Goal: Complete application form: Complete application form

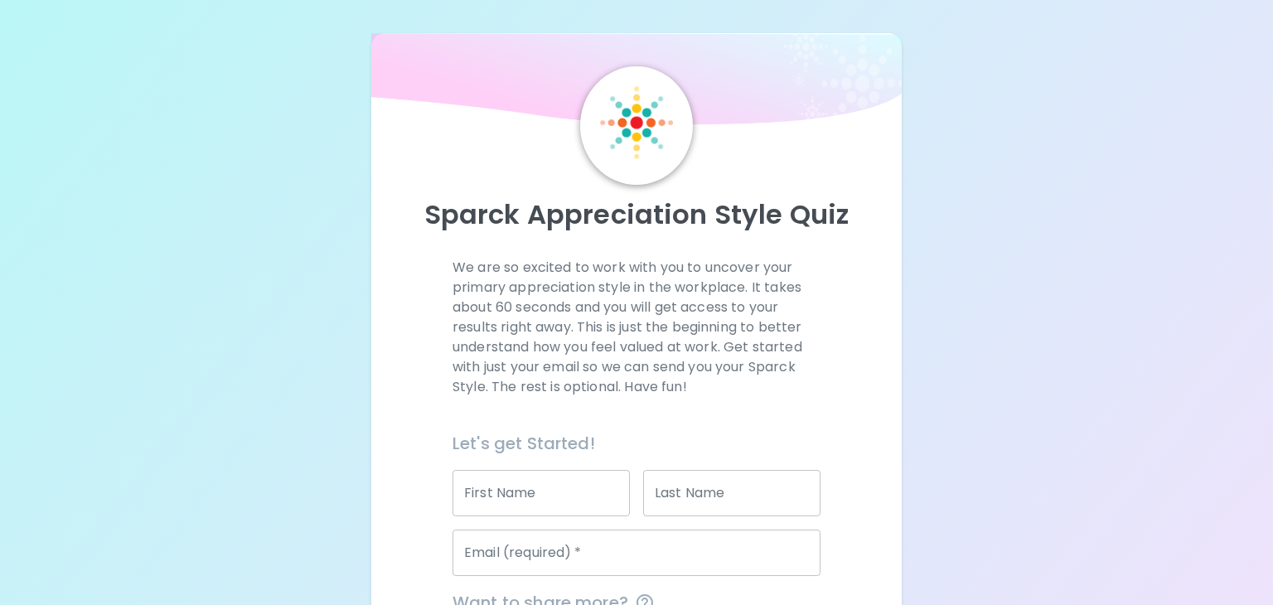
click at [505, 481] on div "First Name First Name" at bounding box center [540, 493] width 177 height 46
type input "[PERSON_NAME]"
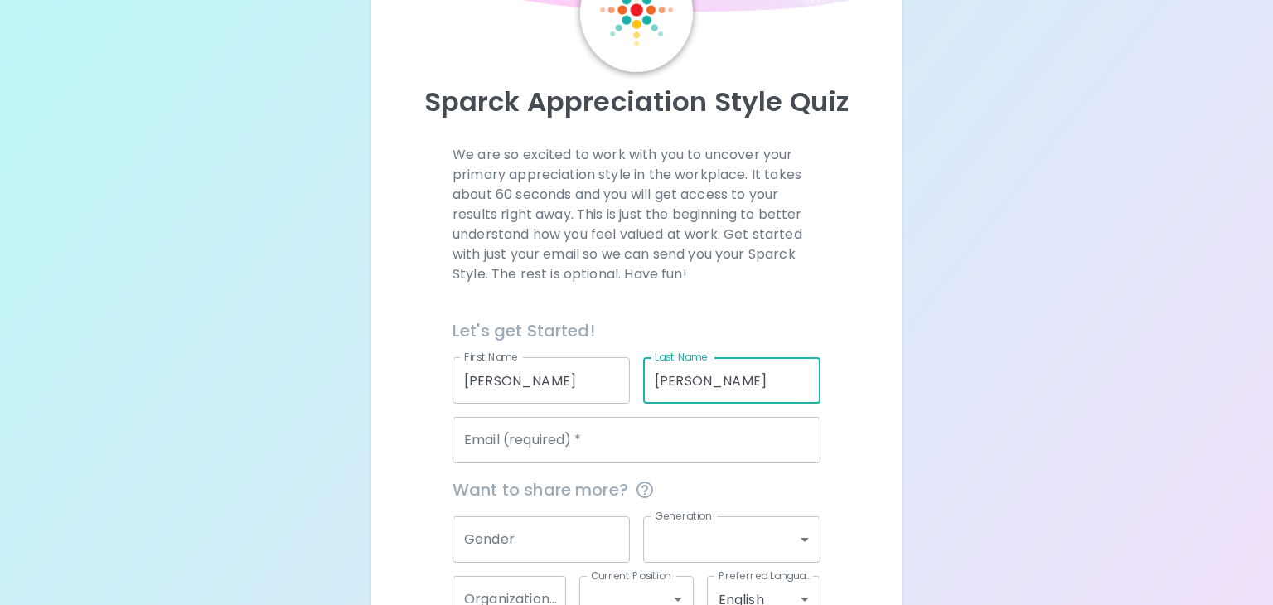
scroll to position [132, 0]
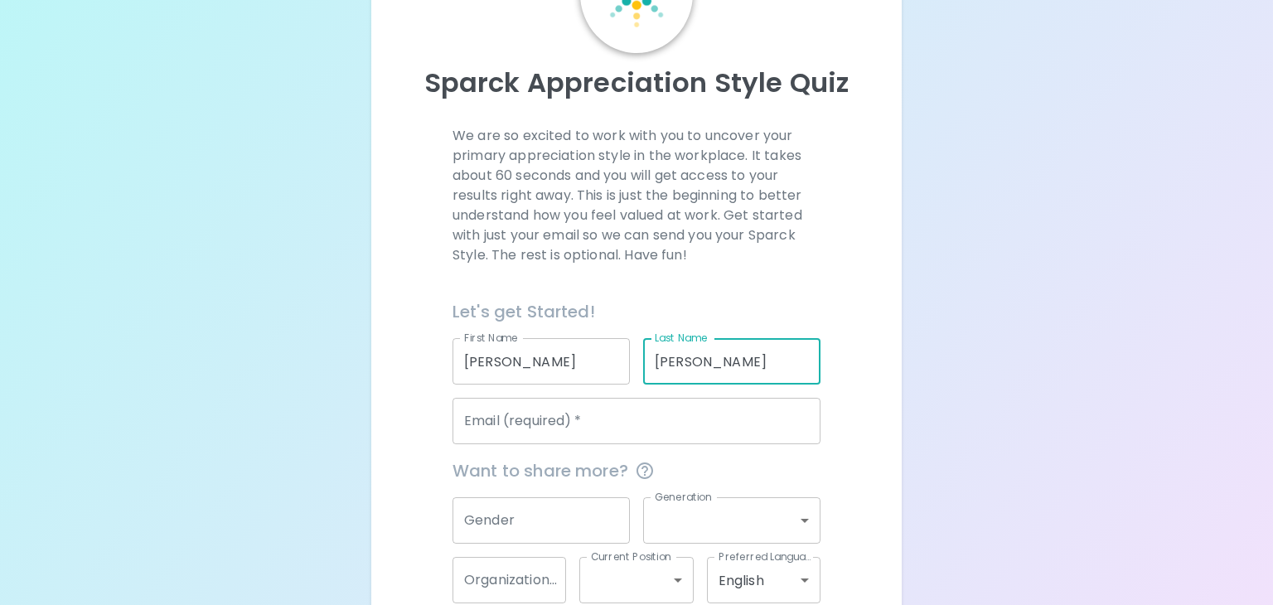
type input "[PERSON_NAME]"
click at [507, 422] on div "Email (required)   * Email (required)   *" at bounding box center [636, 421] width 368 height 46
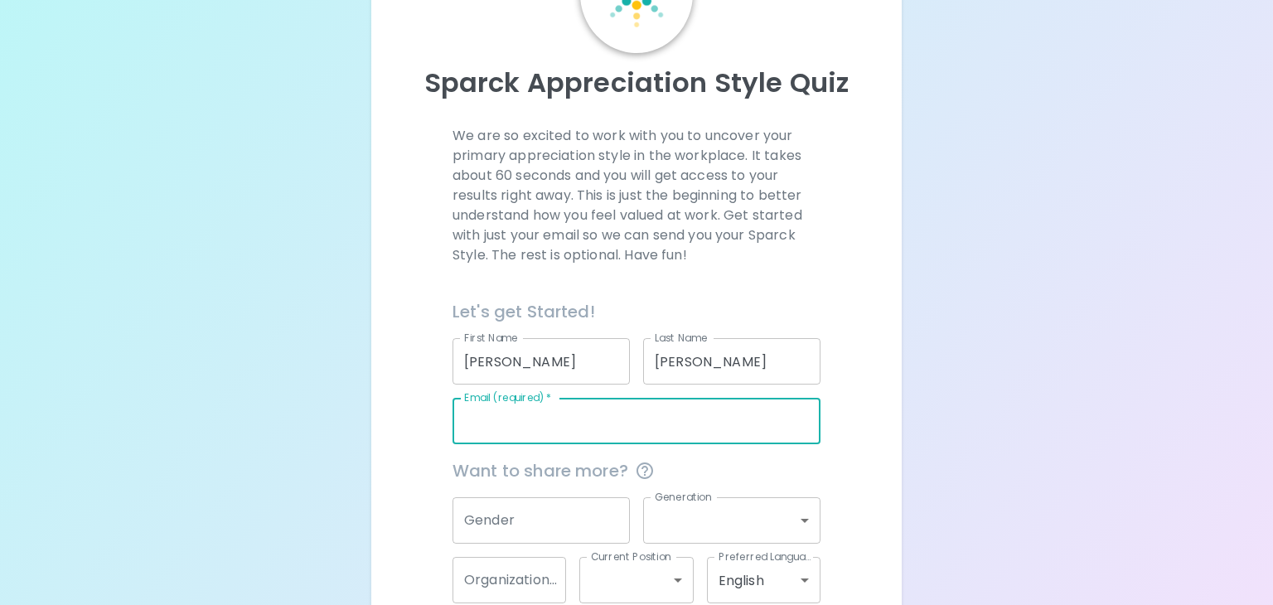
type input "[EMAIL_ADDRESS][DOMAIN_NAME]"
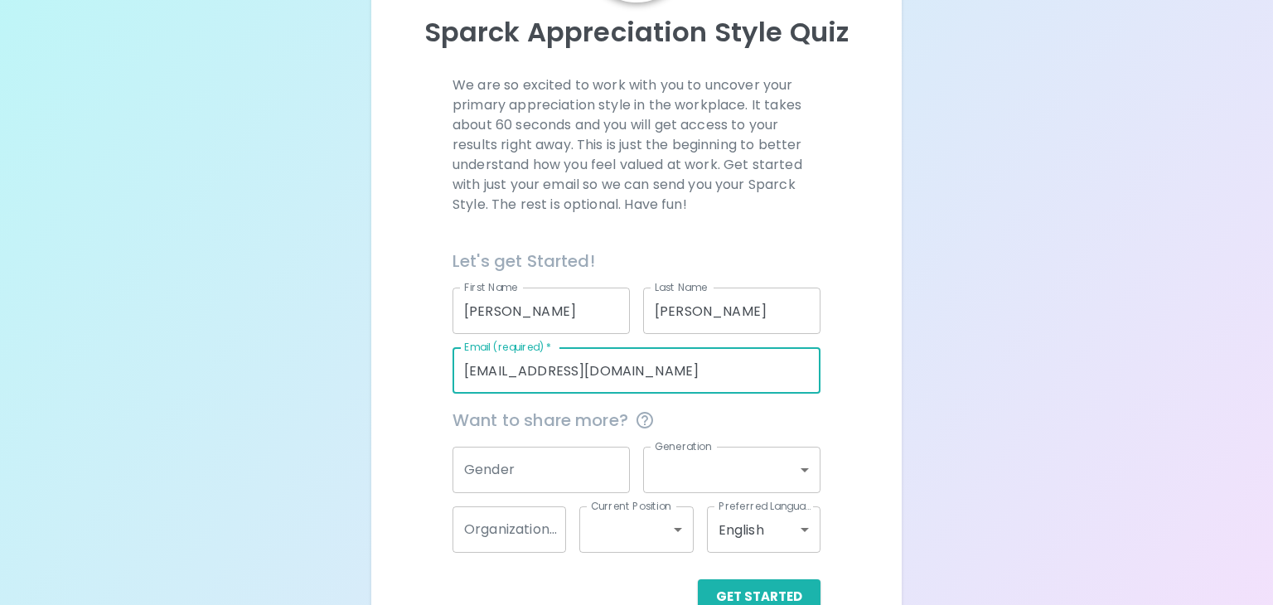
scroll to position [192, 0]
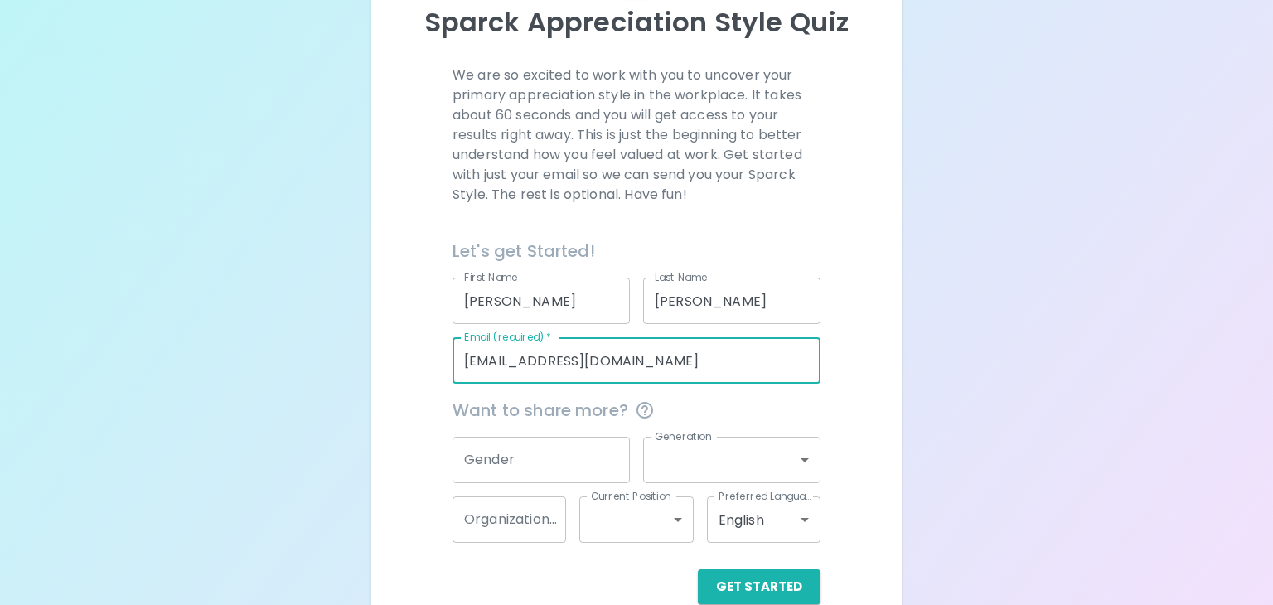
click at [534, 469] on input "Gender" at bounding box center [540, 460] width 177 height 46
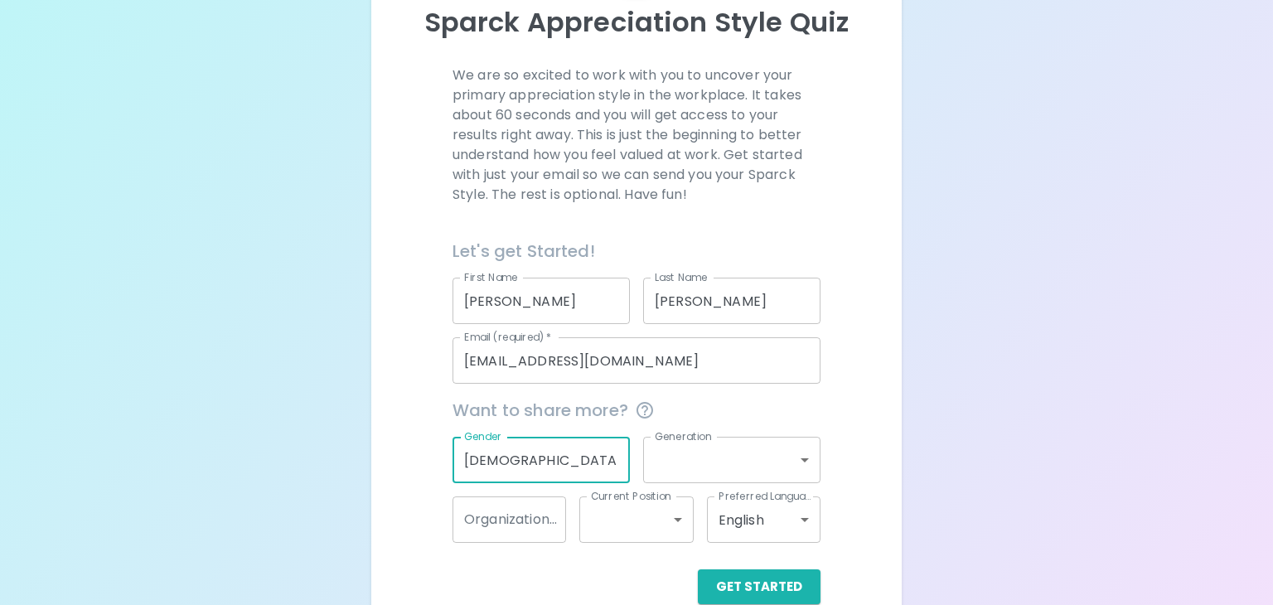
type input "[DEMOGRAPHIC_DATA]"
click at [723, 459] on body "Sparck Appreciation Style Quiz We are so excited to work with you to uncover yo…" at bounding box center [636, 222] width 1273 height 829
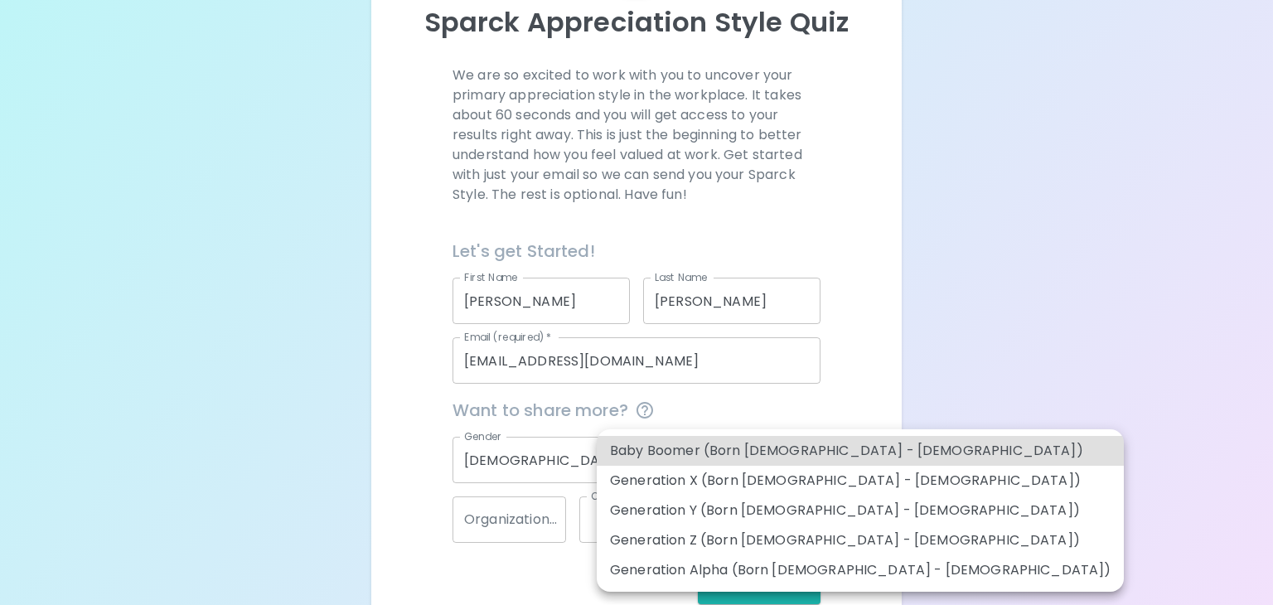
click at [680, 510] on li "Generation Y (Born [DEMOGRAPHIC_DATA] - [DEMOGRAPHIC_DATA])" at bounding box center [859, 510] width 527 height 30
type input "generation_y"
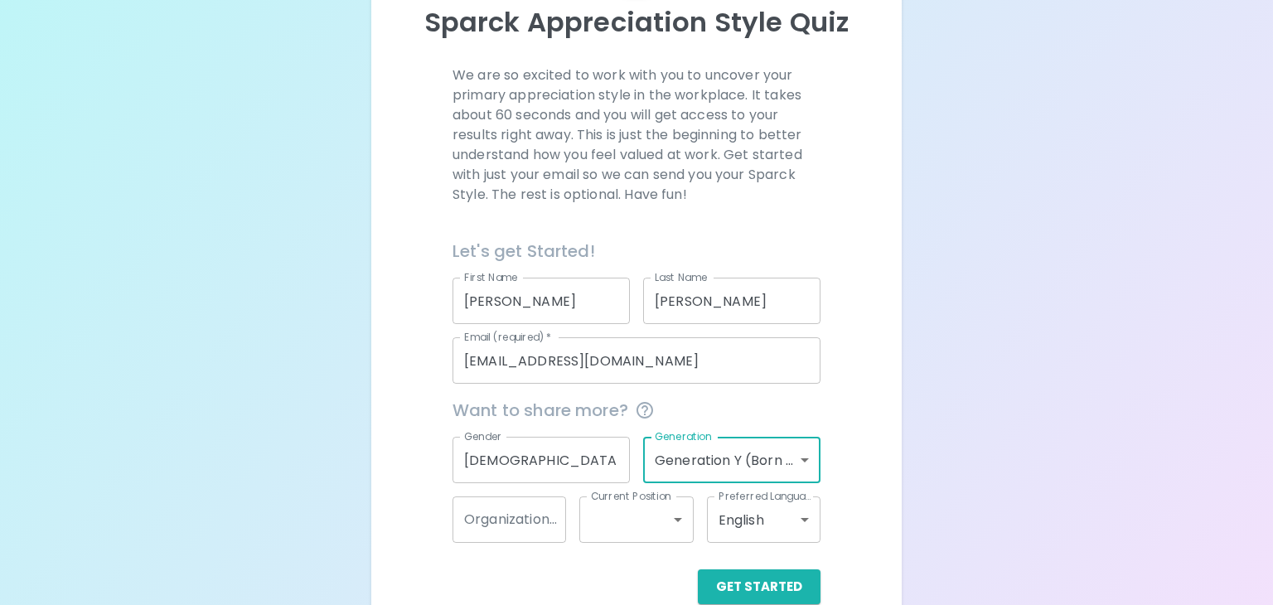
click at [659, 524] on body "Sparck Appreciation Style Quiz We are so excited to work with you to uncover yo…" at bounding box center [636, 222] width 1273 height 829
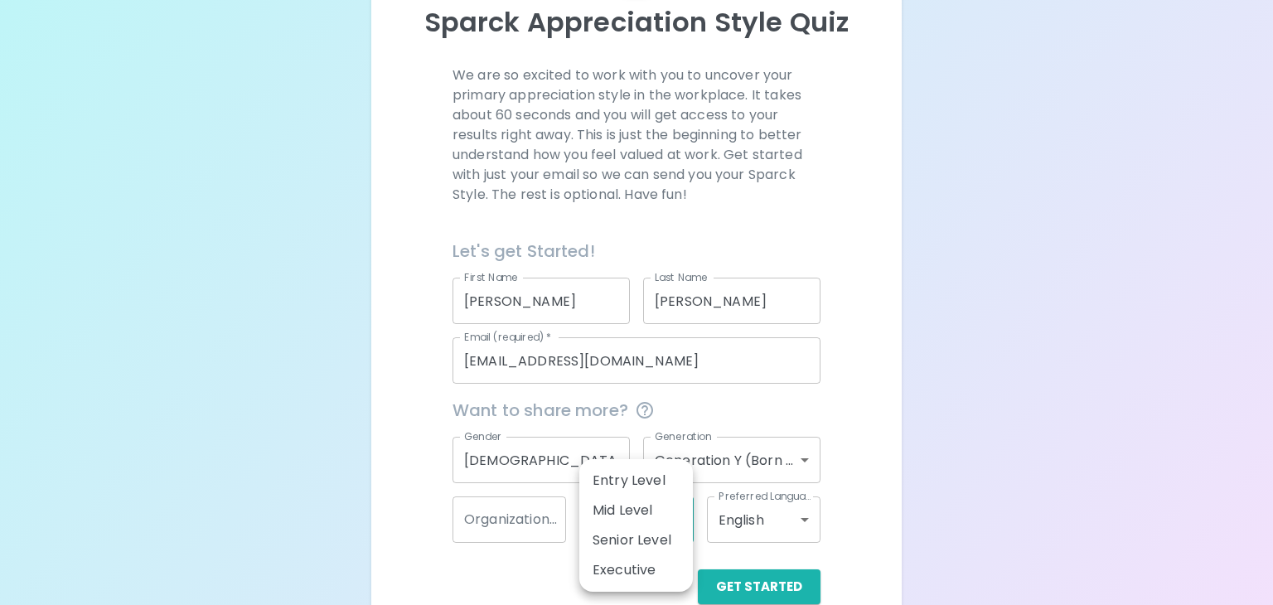
click at [644, 515] on li "Mid Level" at bounding box center [635, 510] width 113 height 30
click at [680, 524] on body "Sparck Appreciation Style Quiz We are so excited to work with you to uncover yo…" at bounding box center [636, 222] width 1273 height 829
click at [649, 548] on li "Senior Level" at bounding box center [635, 540] width 113 height 30
type input "senior_level"
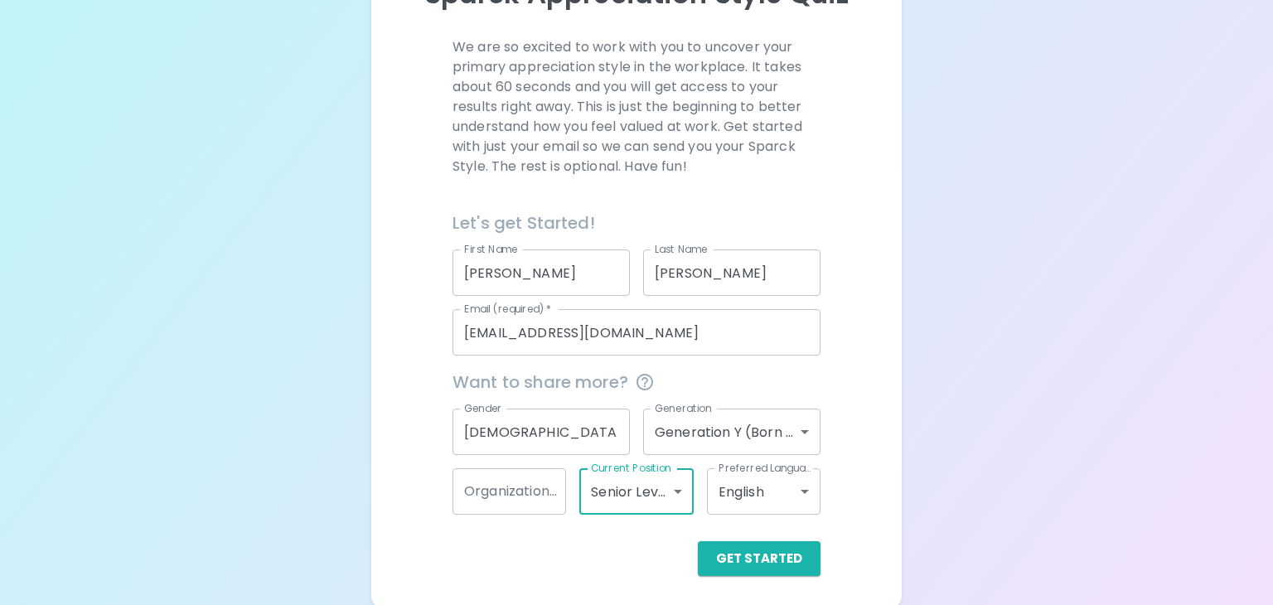
scroll to position [225, 0]
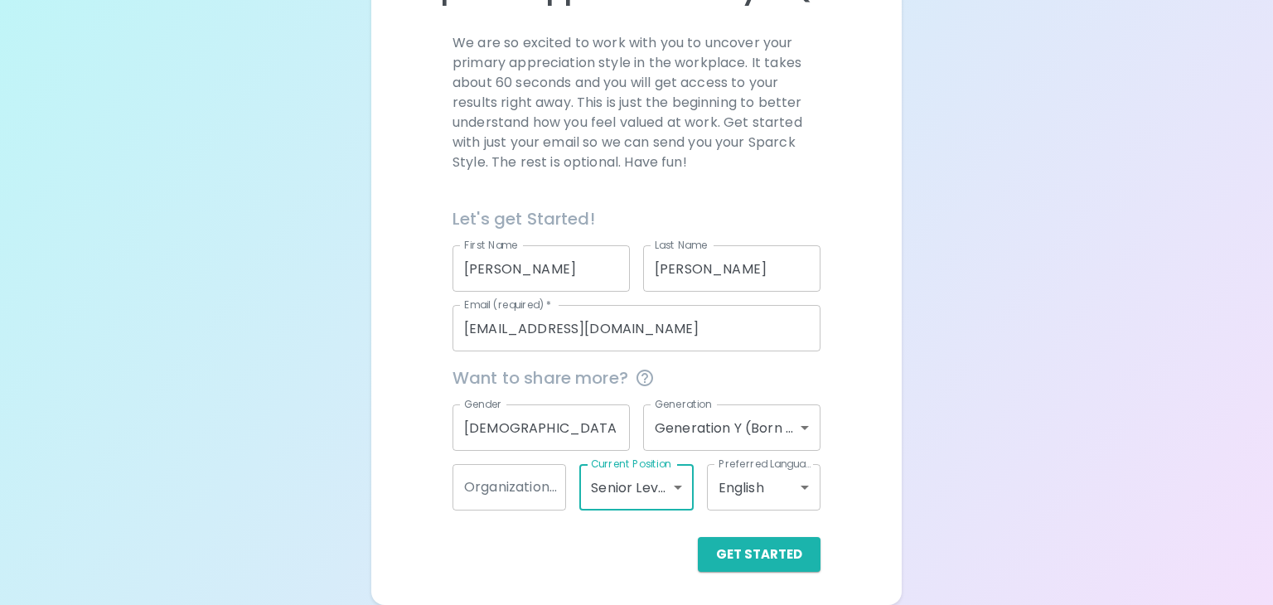
click at [529, 492] on div "Organization Name Organization Name" at bounding box center [508, 487] width 113 height 46
type input "Faily"
type input "Family Scholar House"
click at [781, 554] on button "Get Started" at bounding box center [759, 554] width 123 height 35
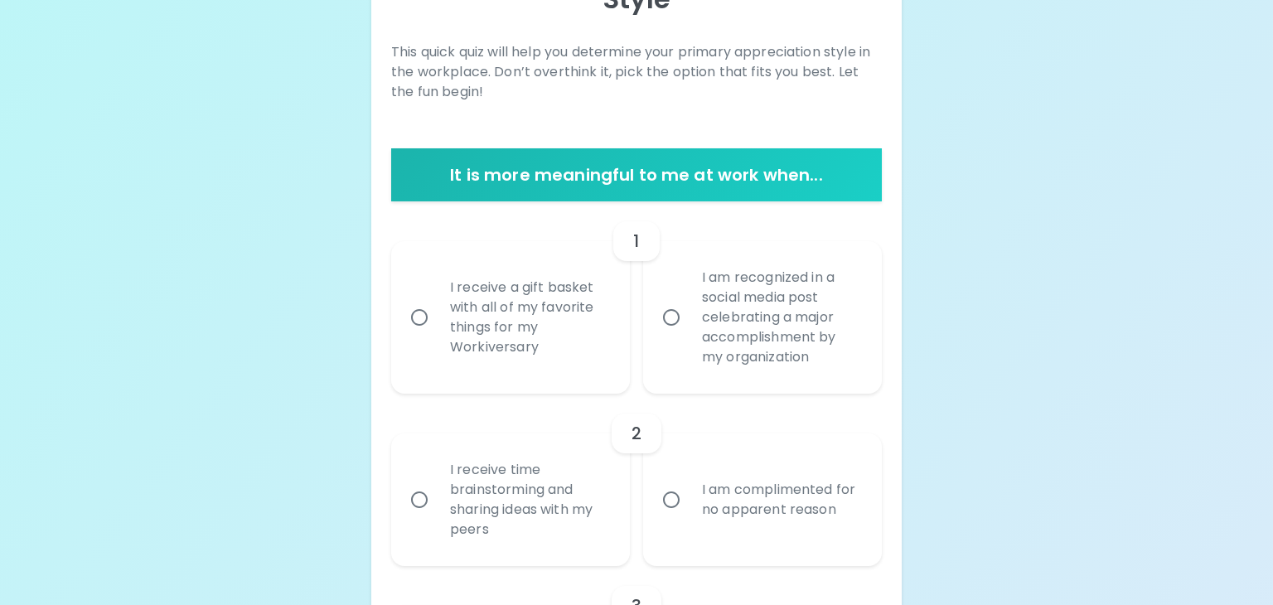
scroll to position [250, 0]
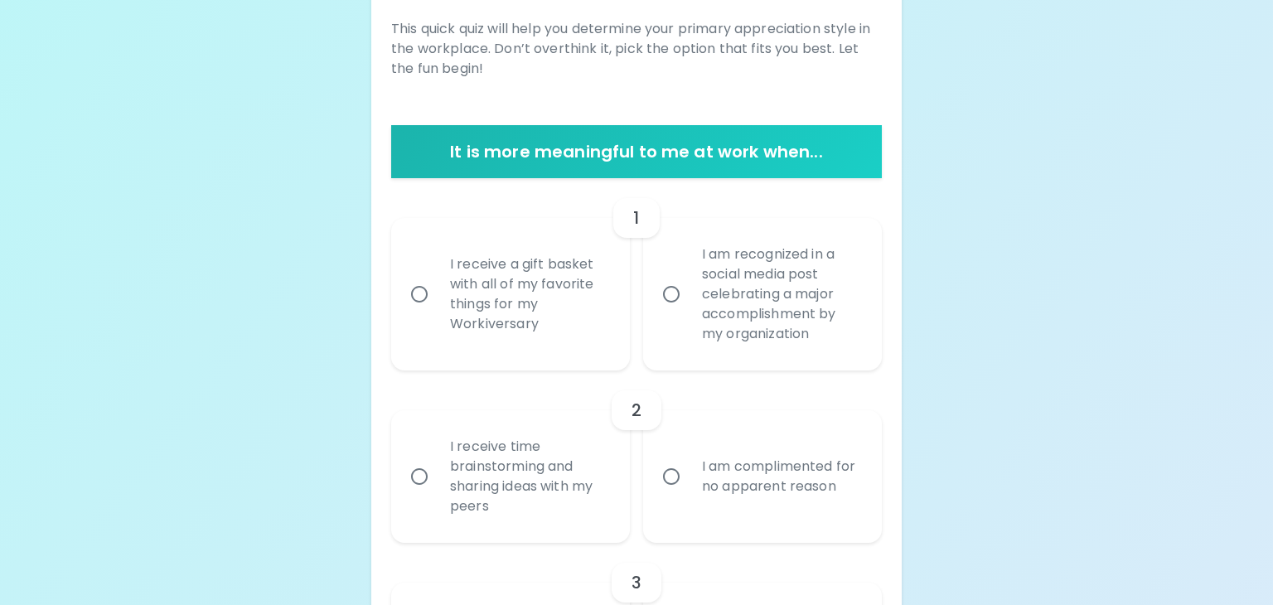
click at [419, 291] on input "I receive a gift basket with all of my favorite things for my Workiversary" at bounding box center [419, 294] width 35 height 35
radio input "true"
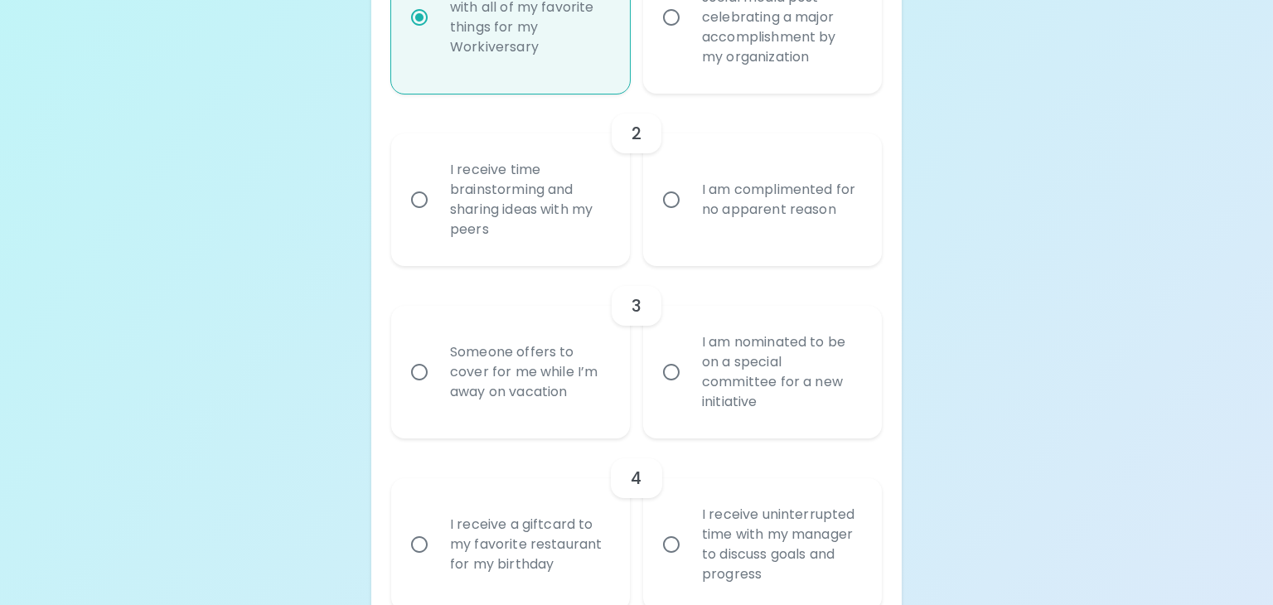
scroll to position [547, 0]
click at [679, 374] on input "I am nominated to be on a special committee for a new initiative" at bounding box center [671, 373] width 35 height 35
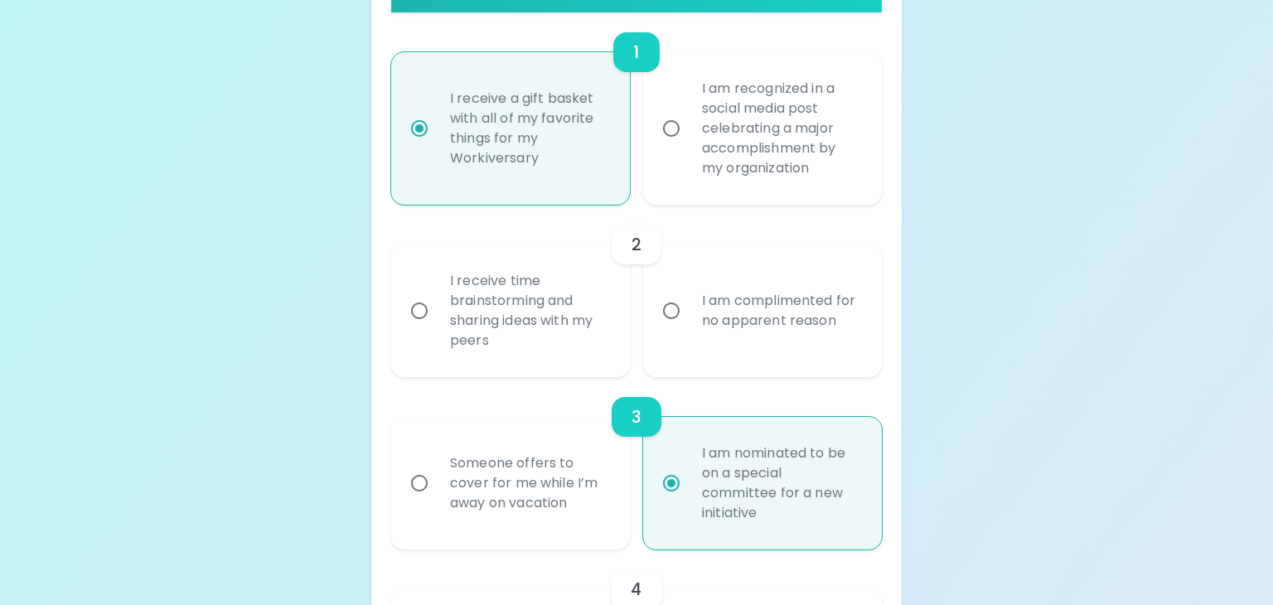
scroll to position [440, 0]
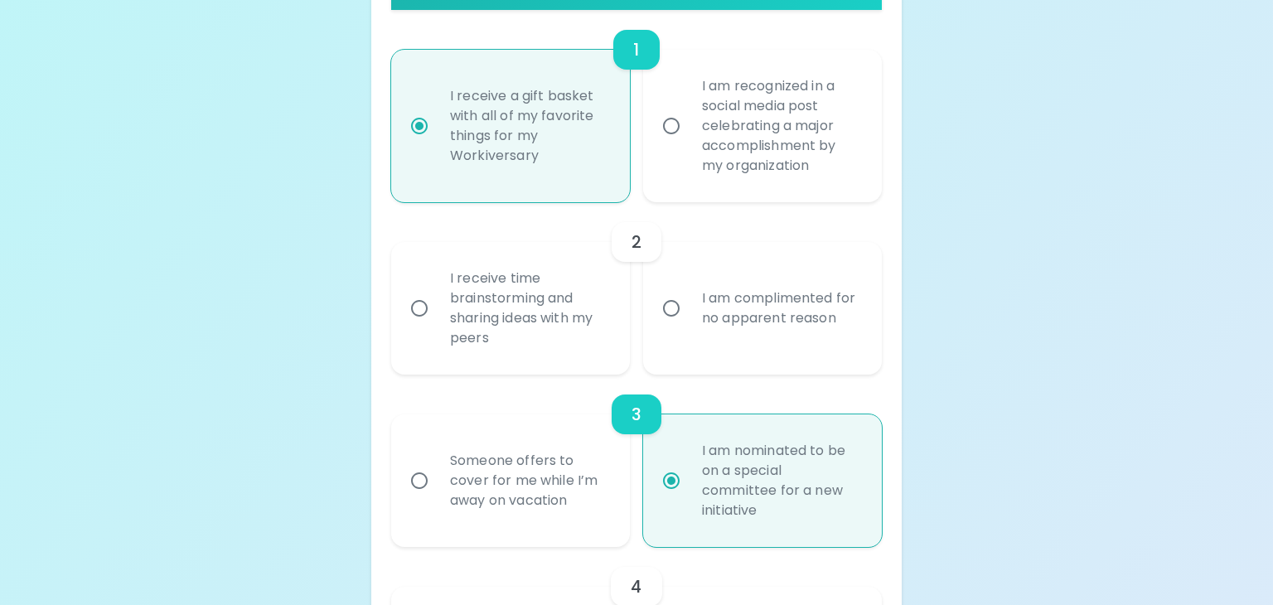
radio input "true"
click at [419, 306] on input "I receive time brainstorming and sharing ideas with my peers" at bounding box center [419, 308] width 35 height 35
radio input "false"
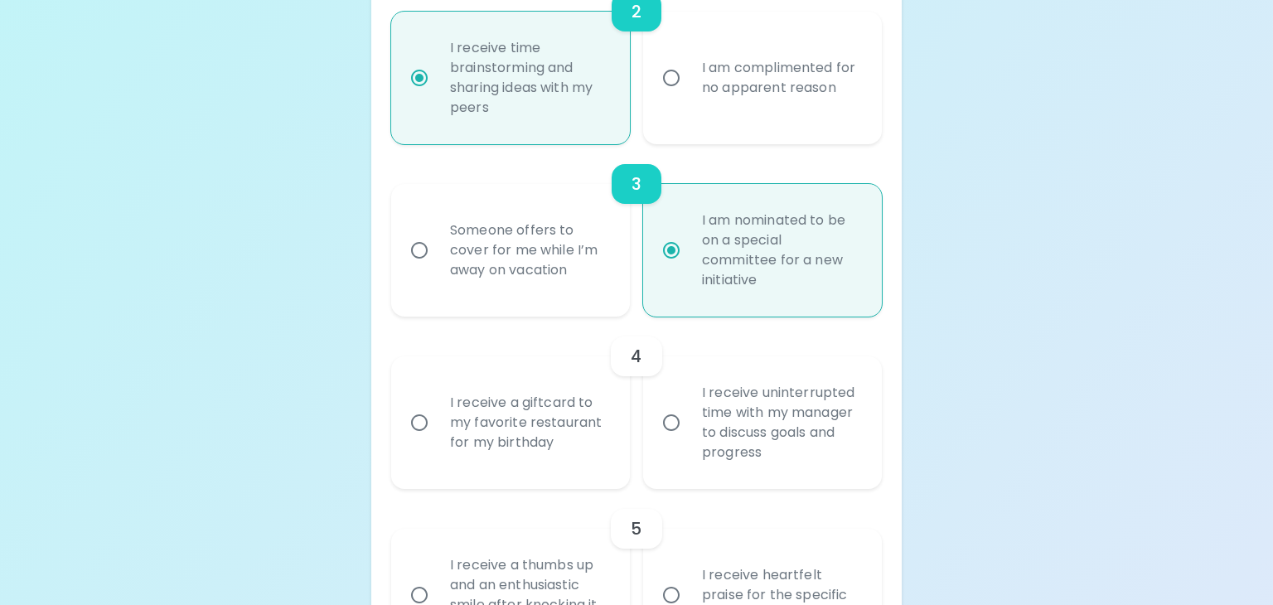
scroll to position [673, 0]
click at [416, 421] on input "I receive a giftcard to my favorite restaurant for my birthday" at bounding box center [419, 420] width 35 height 35
radio input "false"
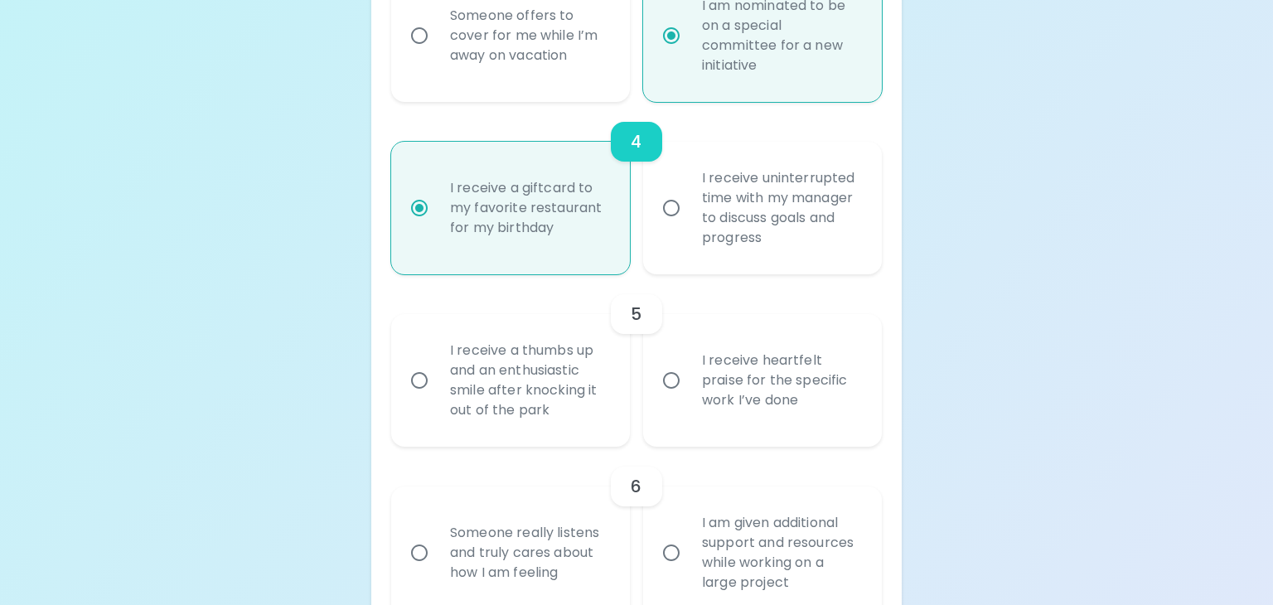
scroll to position [888, 0]
radio input "true"
click at [674, 379] on input "I receive heartfelt praise for the specific work I’ve done" at bounding box center [671, 377] width 35 height 35
radio input "false"
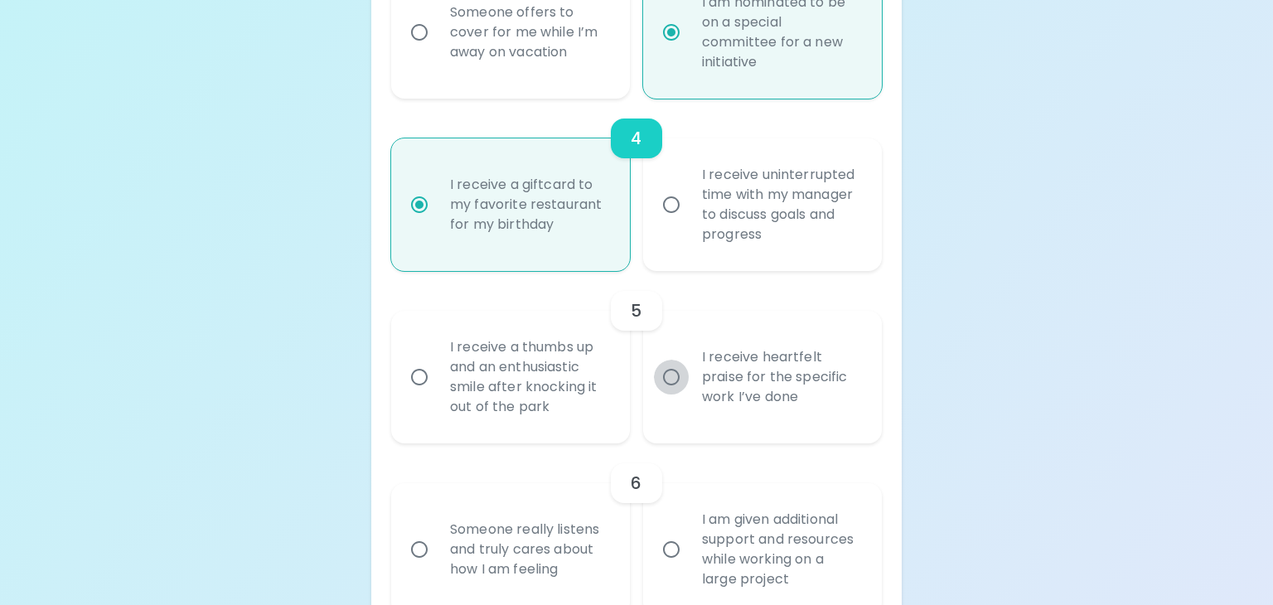
radio input "false"
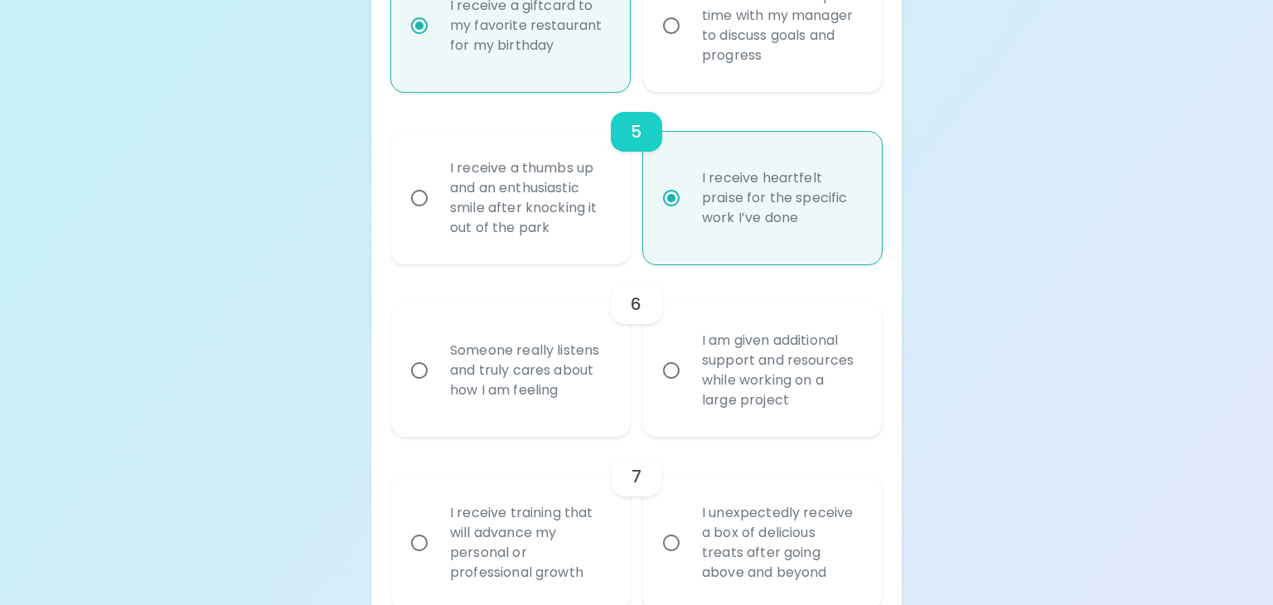
scroll to position [1069, 0]
drag, startPoint x: 666, startPoint y: 370, endPoint x: 531, endPoint y: 453, distance: 158.4
click at [667, 370] on input "I am given additional support and resources while working on a large project" at bounding box center [671, 368] width 35 height 35
radio input "false"
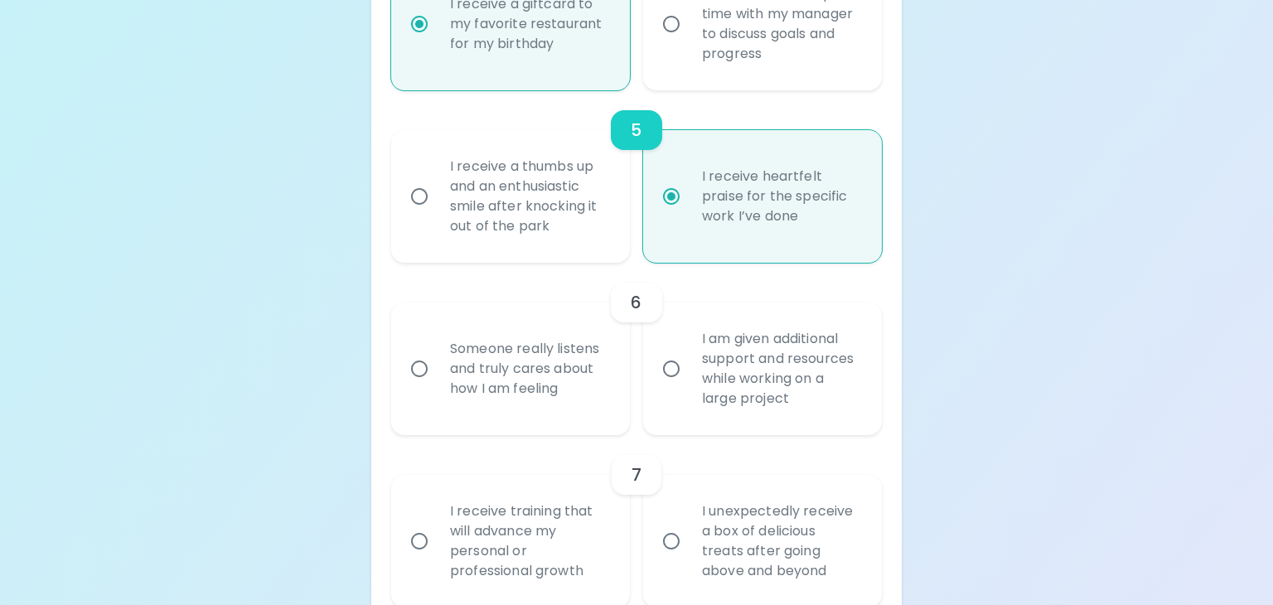
radio input "false"
radio input "true"
radio input "false"
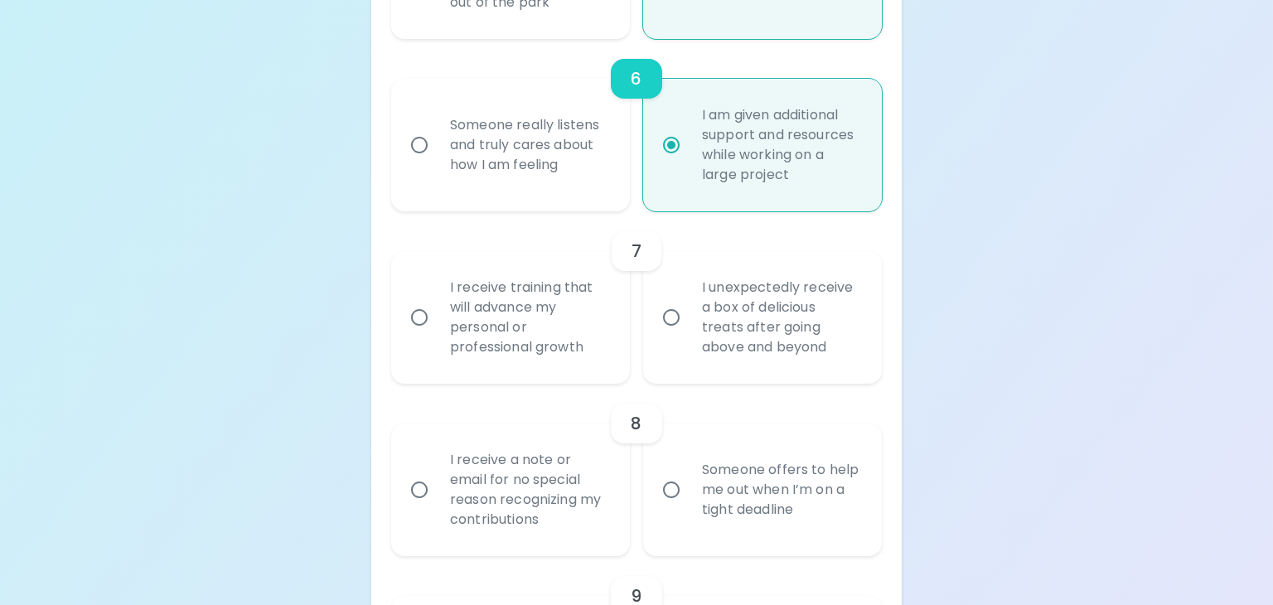
scroll to position [1300, 0]
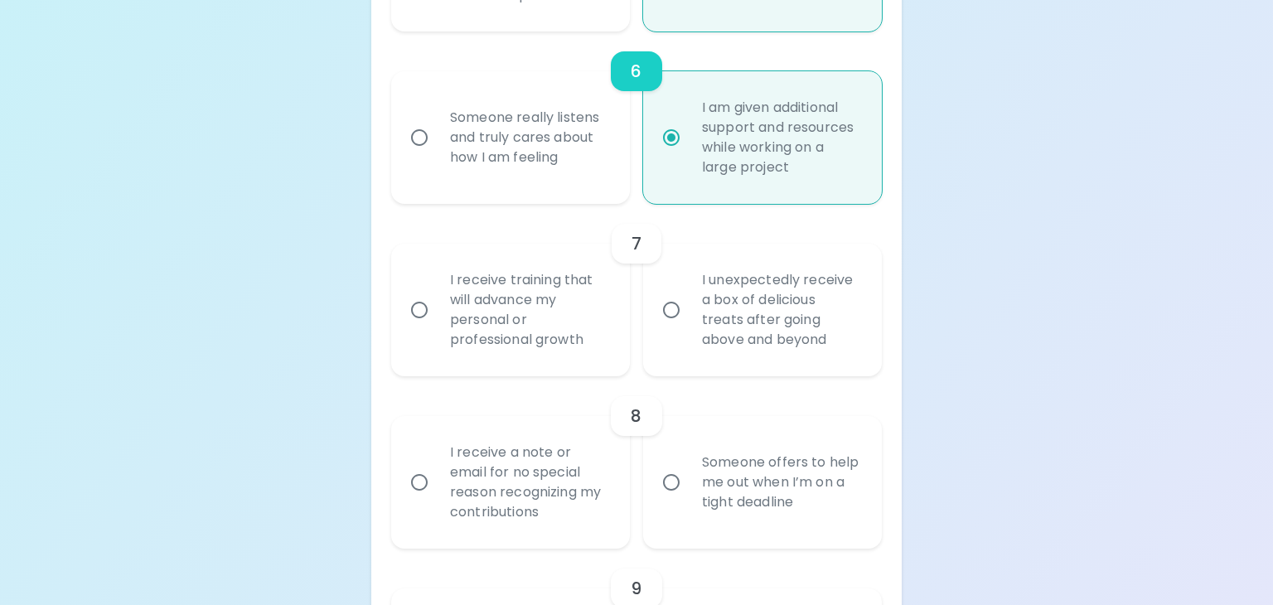
click at [415, 307] on input "I receive training that will advance my personal or professional growth" at bounding box center [419, 309] width 35 height 35
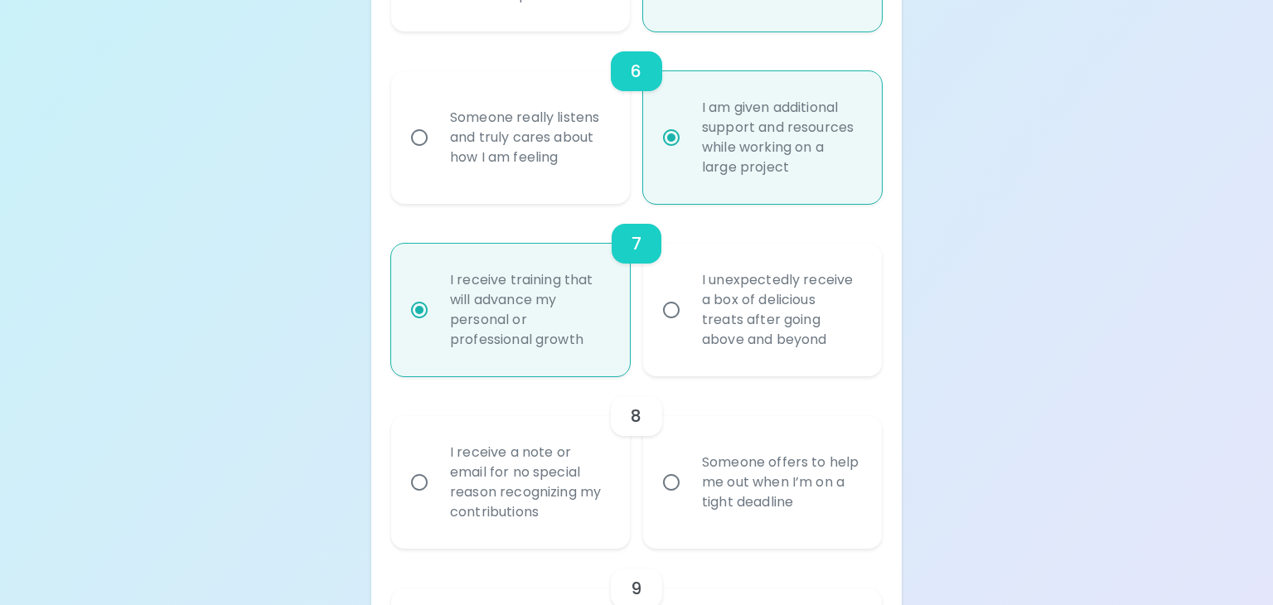
radio input "false"
radio input "true"
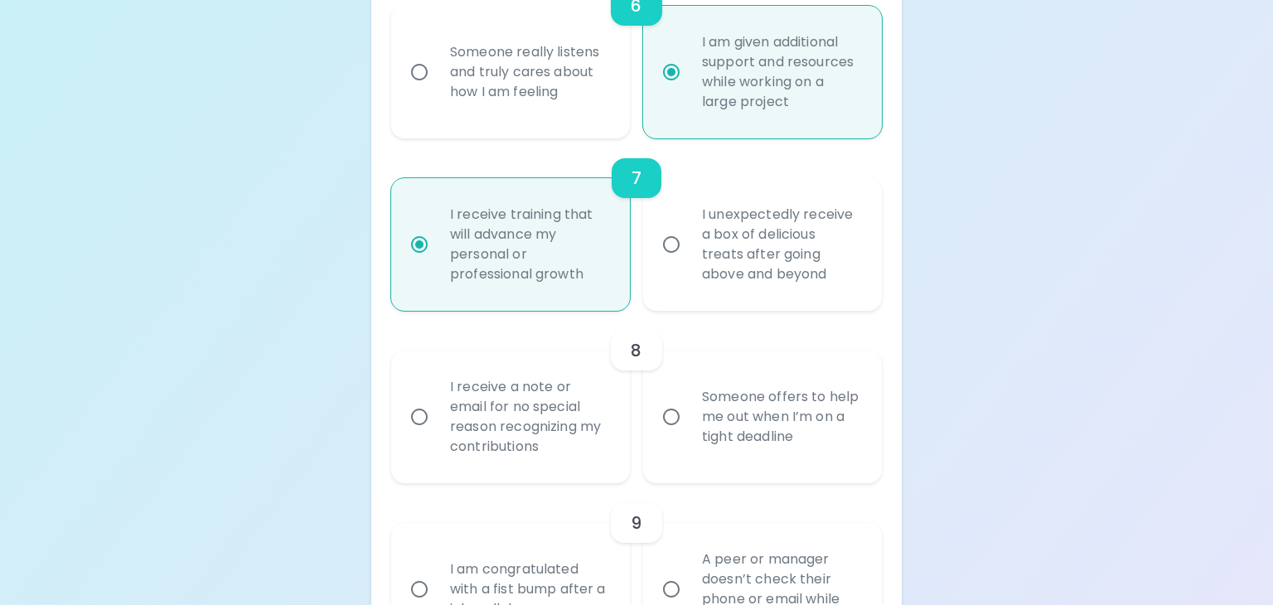
scroll to position [1432, 0]
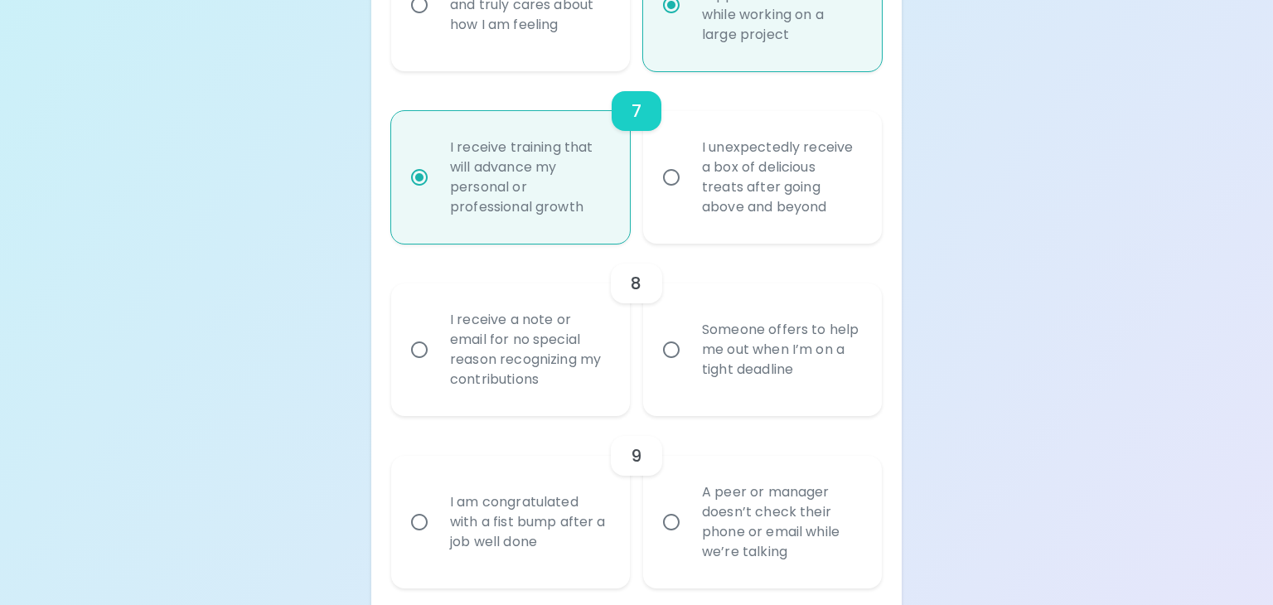
radio input "true"
click at [419, 351] on input "I receive a note or email for no special reason recognizing my contributions" at bounding box center [419, 349] width 35 height 35
radio input "false"
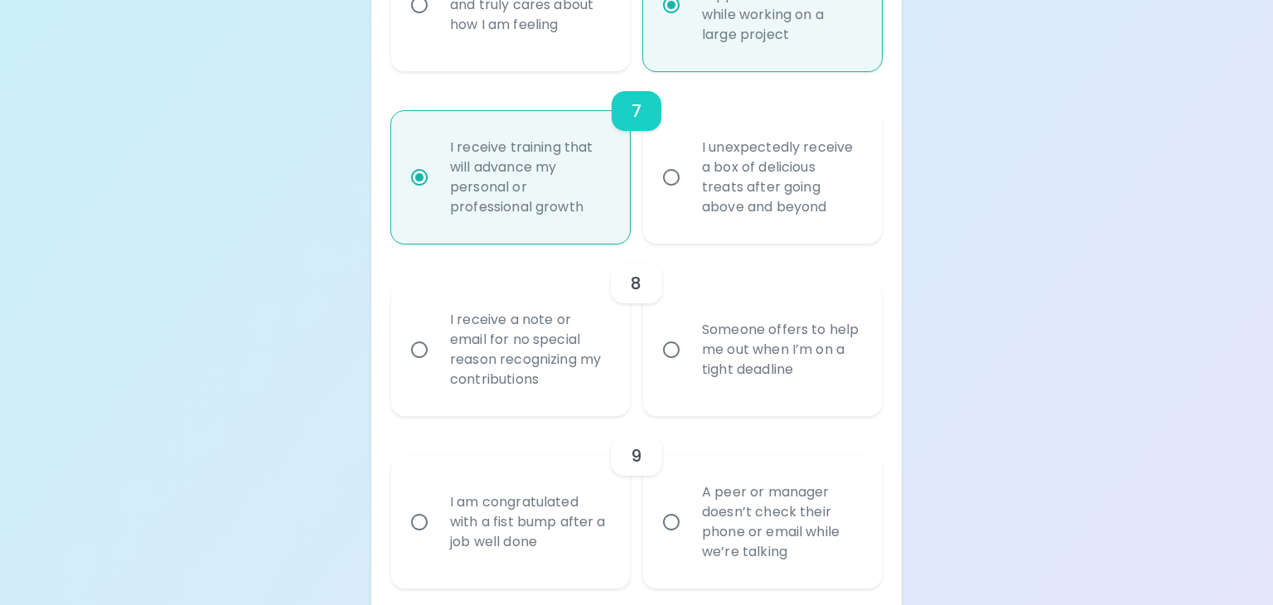
radio input "false"
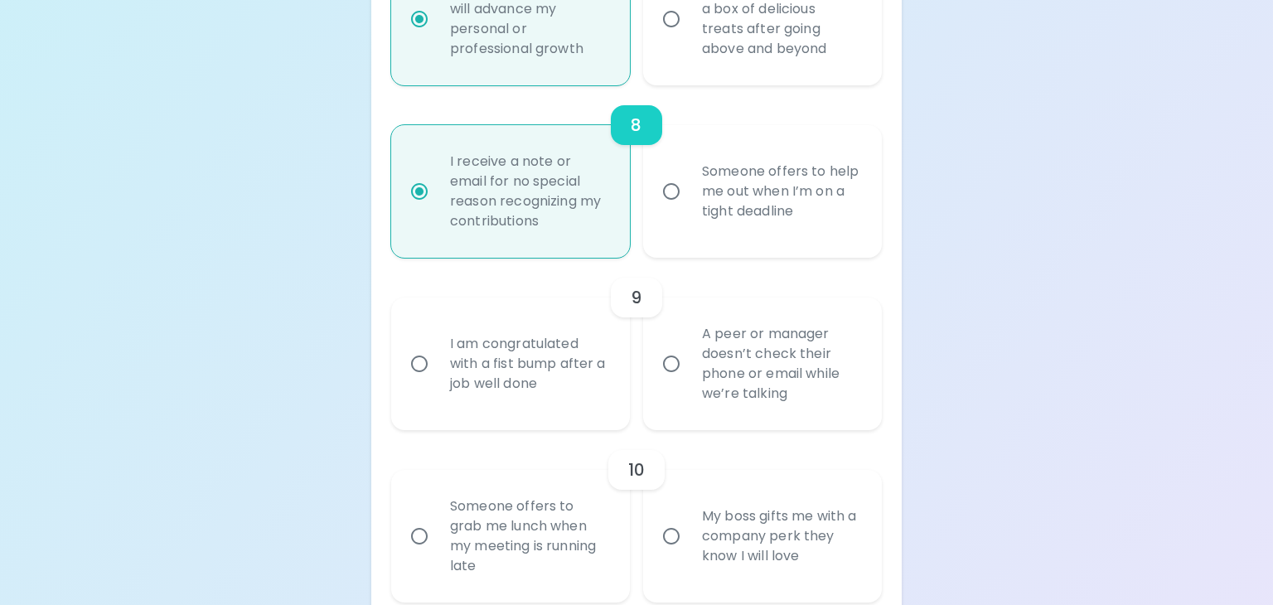
scroll to position [1601, 0]
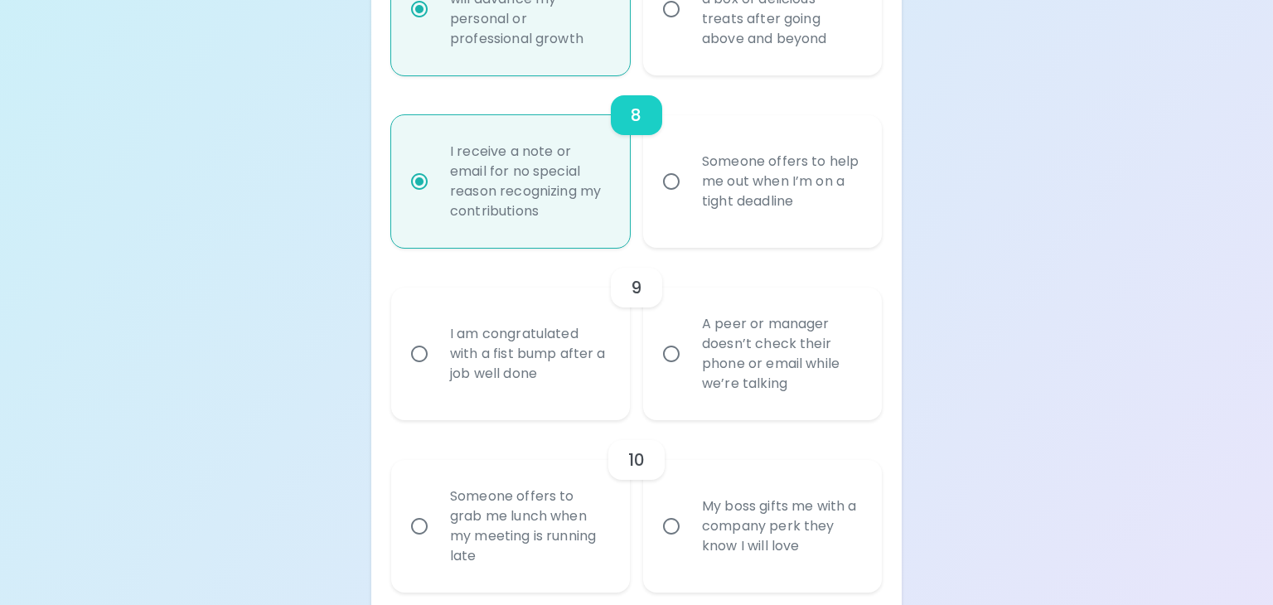
radio input "true"
click at [672, 353] on input "A peer or manager doesn’t check their phone or email while we’re talking" at bounding box center [671, 353] width 35 height 35
radio input "false"
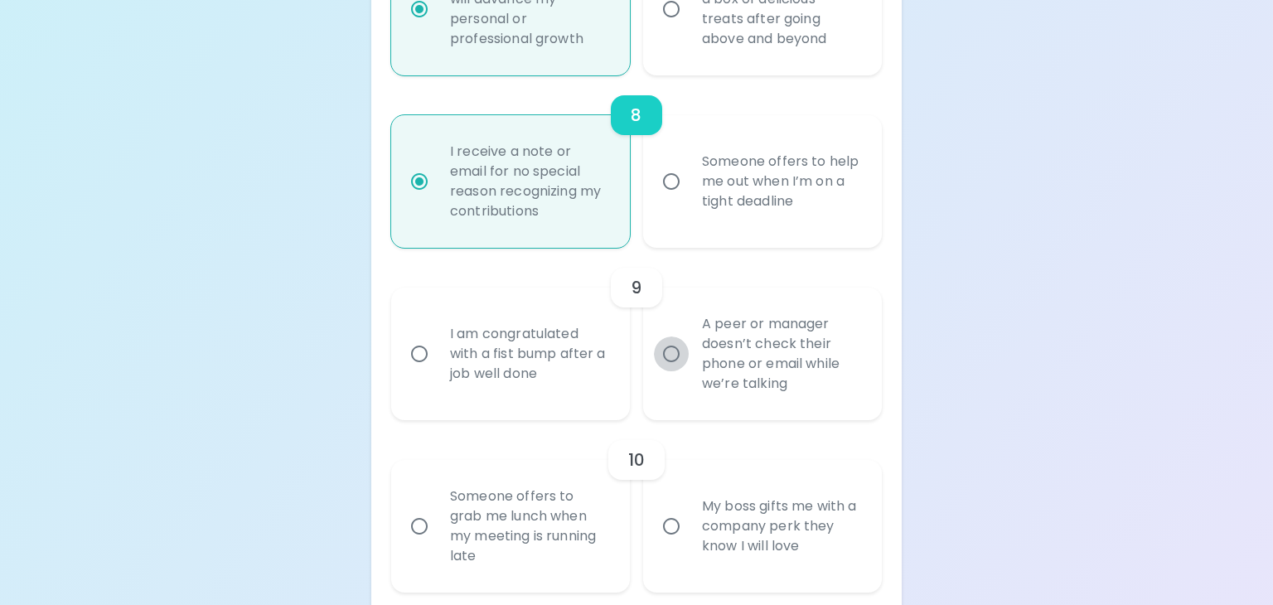
radio input "false"
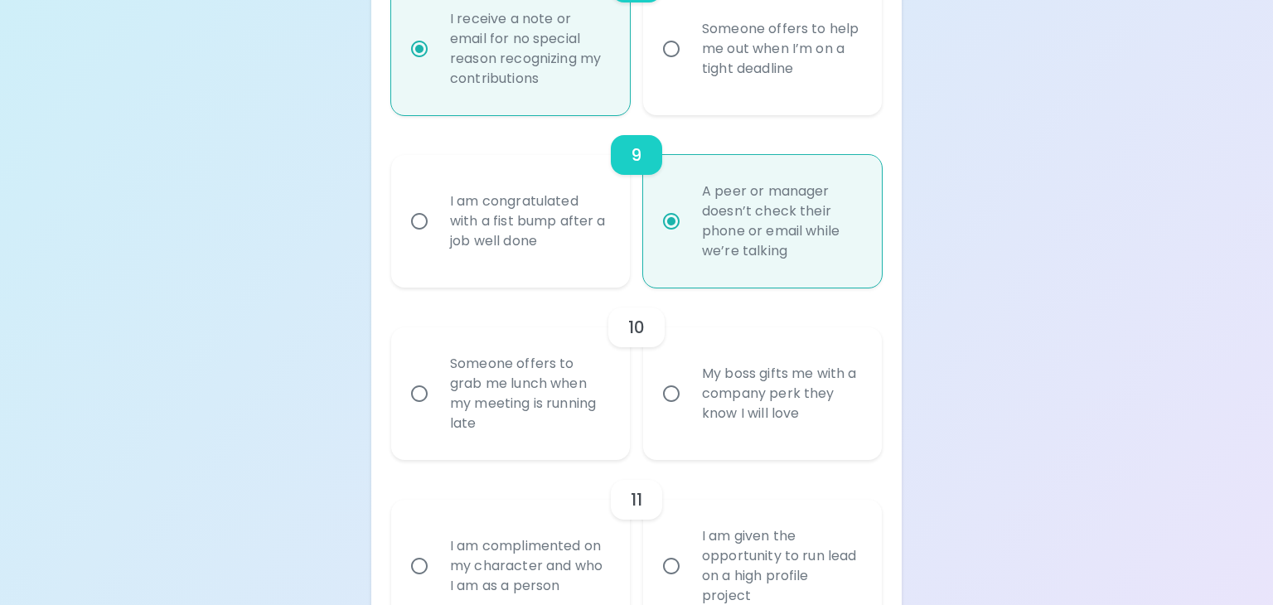
scroll to position [1741, 0]
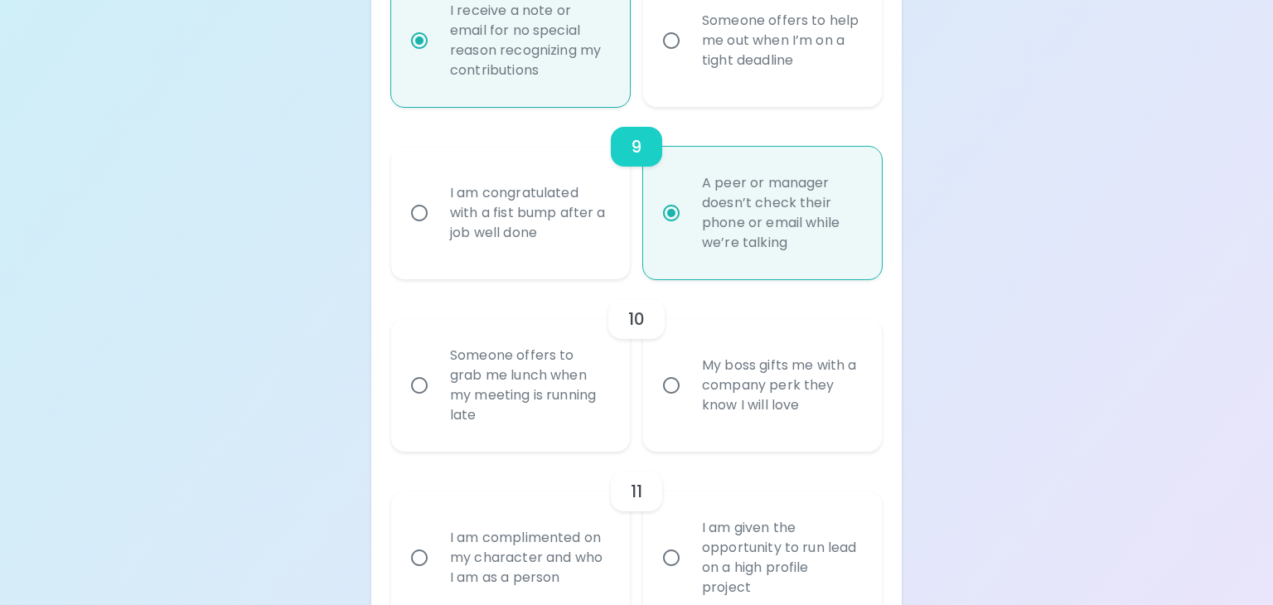
radio input "true"
click at [667, 387] on input "My boss gifts me with a company perk they know I will love" at bounding box center [671, 385] width 35 height 35
radio input "false"
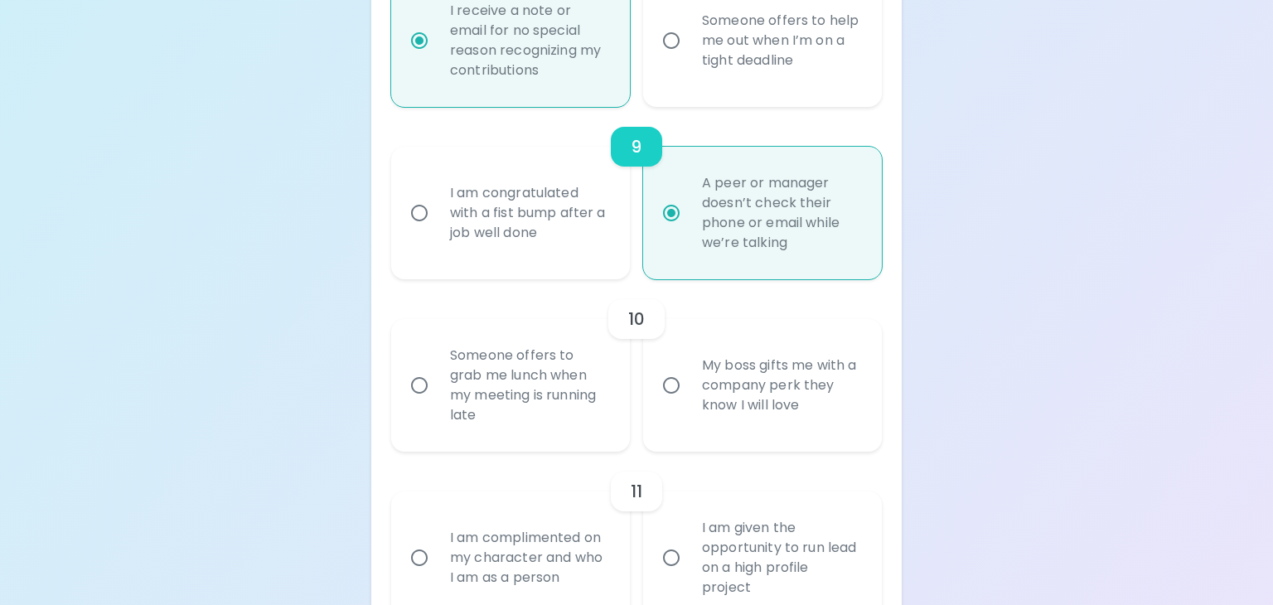
radio input "false"
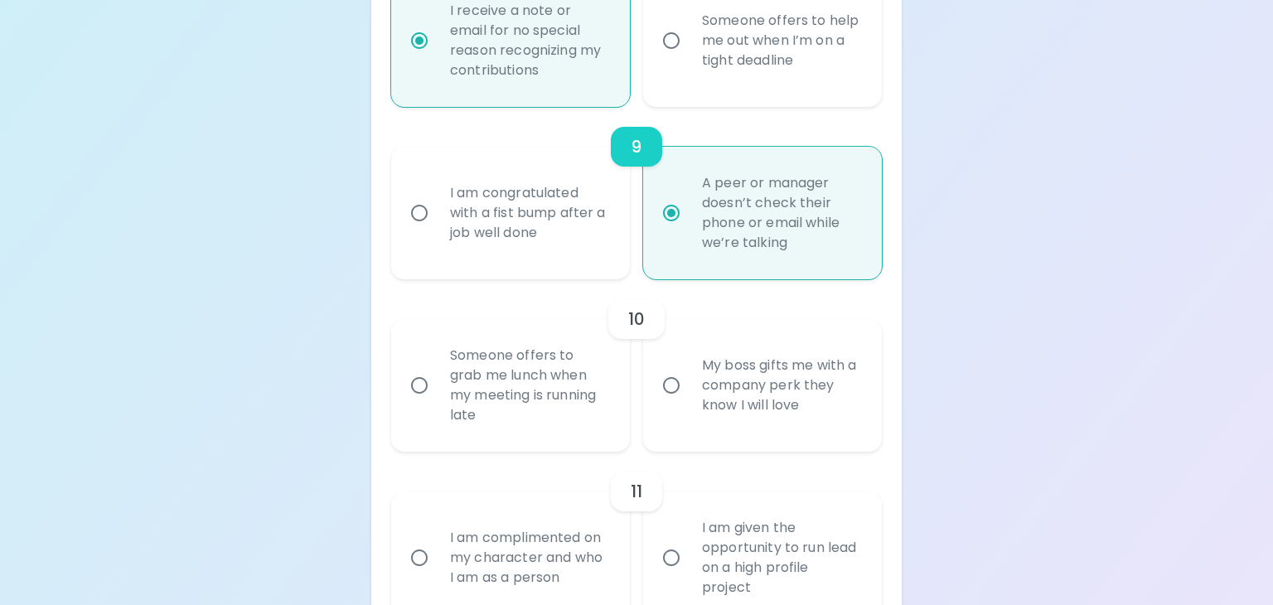
radio input "false"
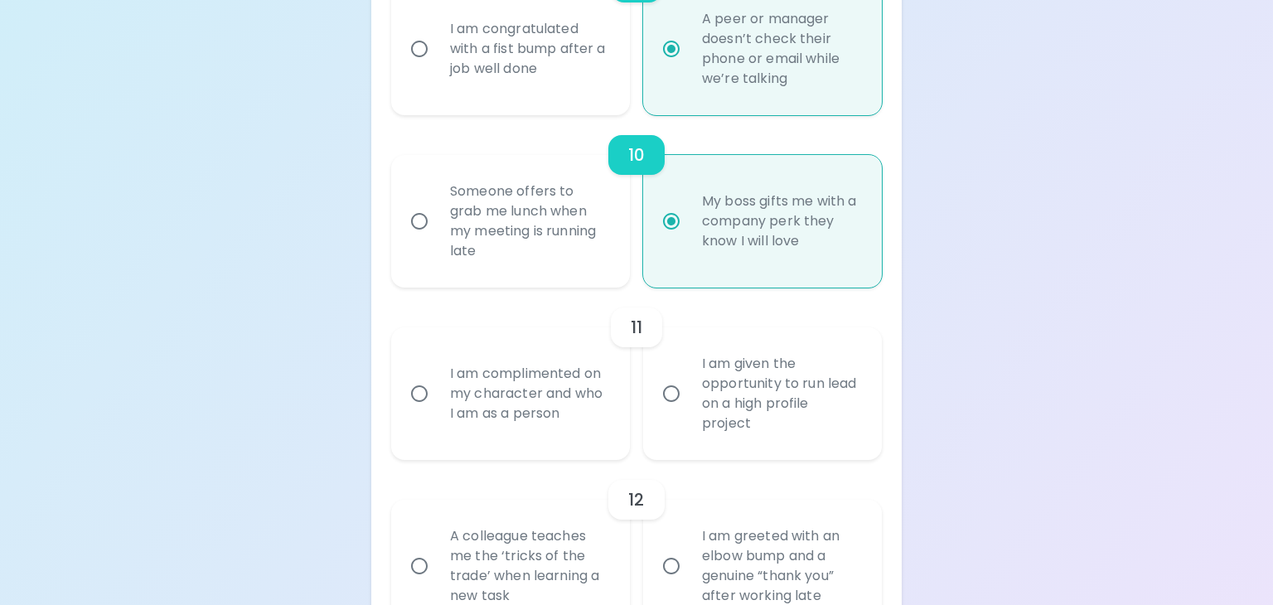
scroll to position [1912, 0]
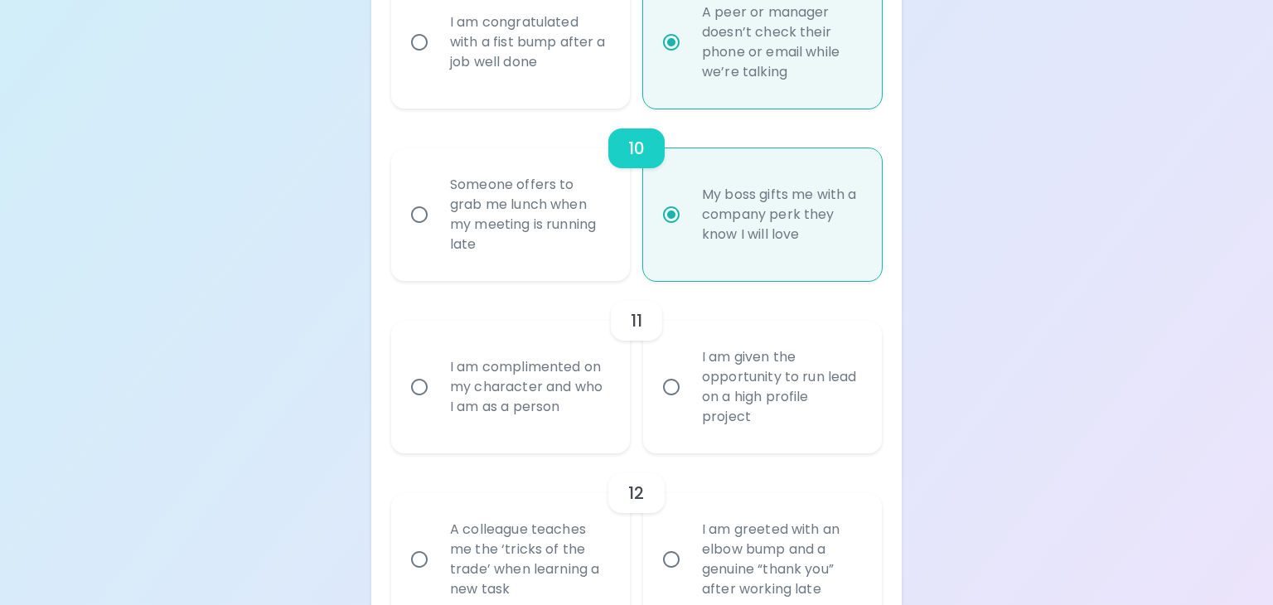
click at [664, 389] on input "I am given the opportunity to run lead on a high profile project" at bounding box center [671, 386] width 35 height 35
radio input "false"
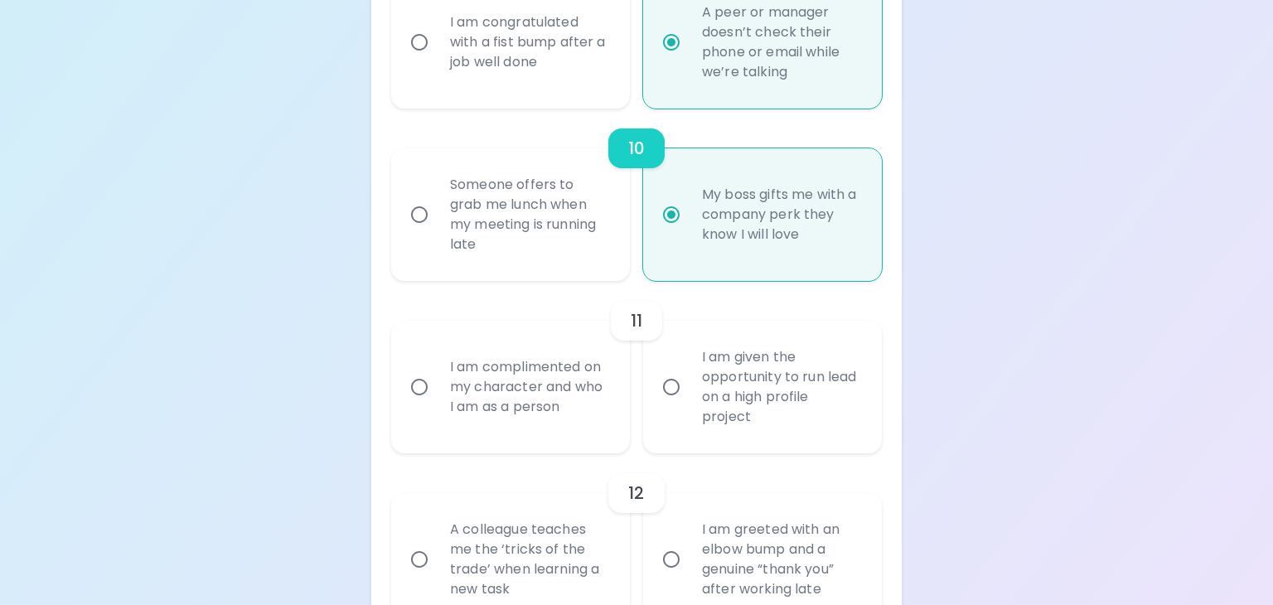
radio input "false"
radio input "true"
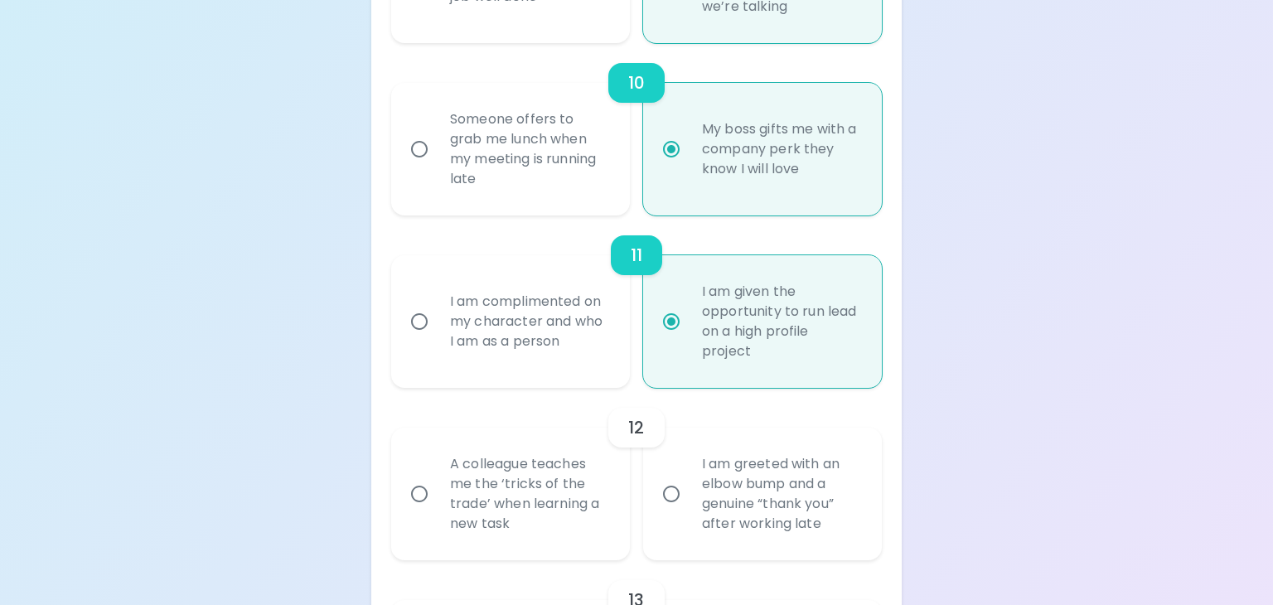
scroll to position [2045, 0]
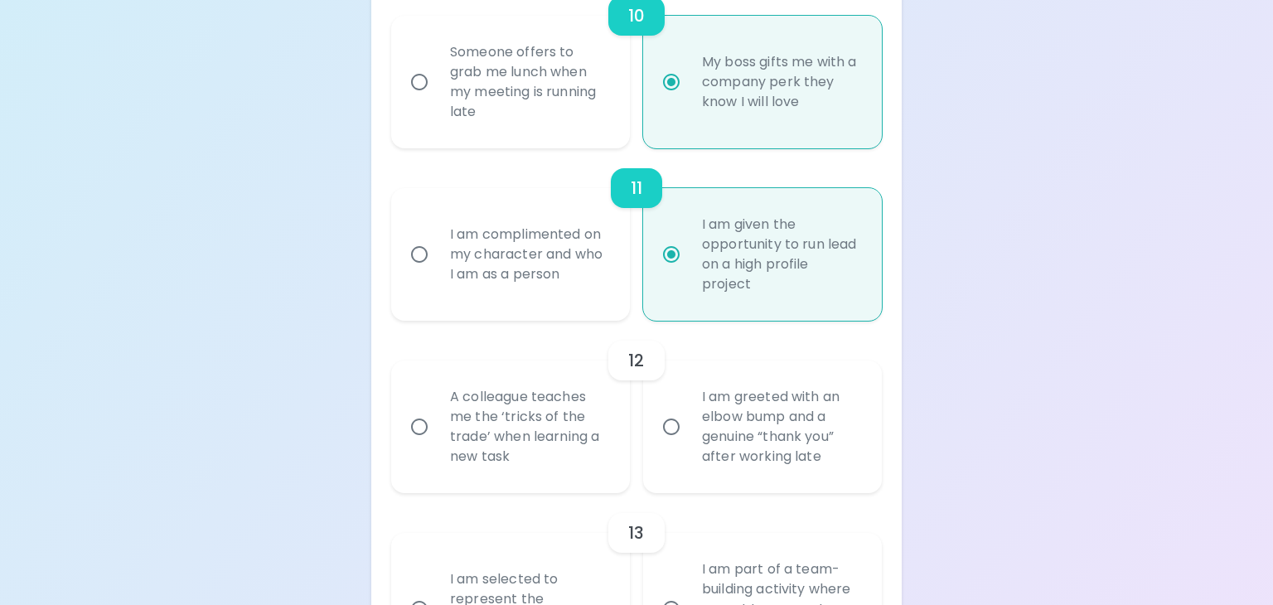
radio input "true"
click at [421, 427] on input "A colleague teaches me the ‘tricks of the trade’ when learning a new task" at bounding box center [419, 426] width 35 height 35
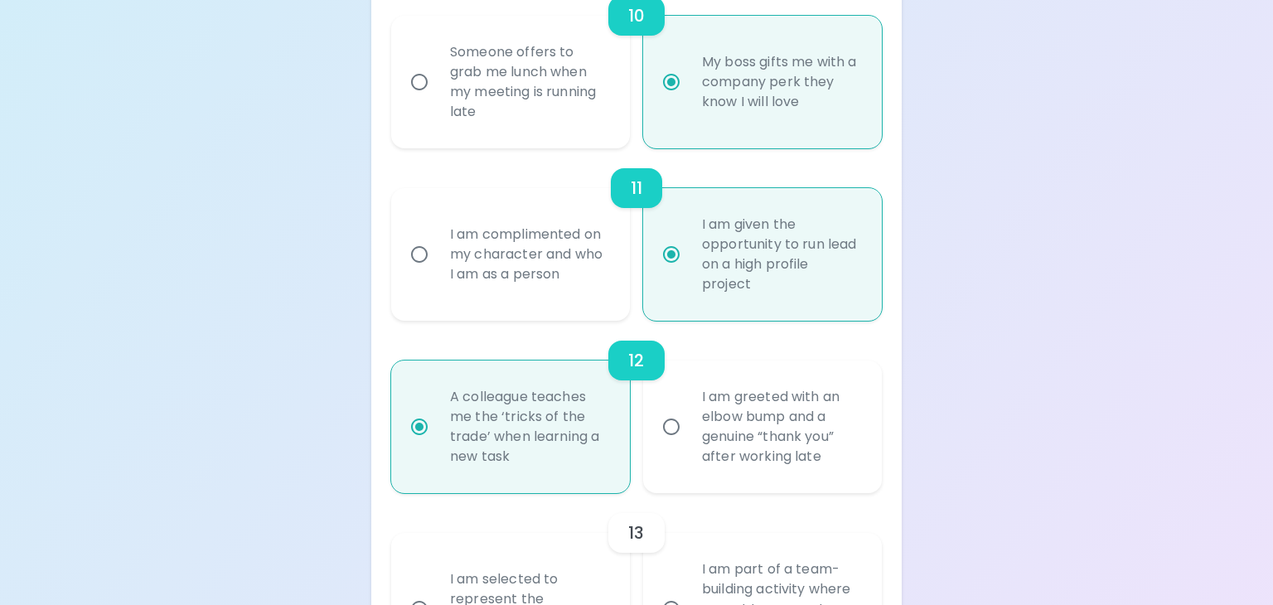
radio input "false"
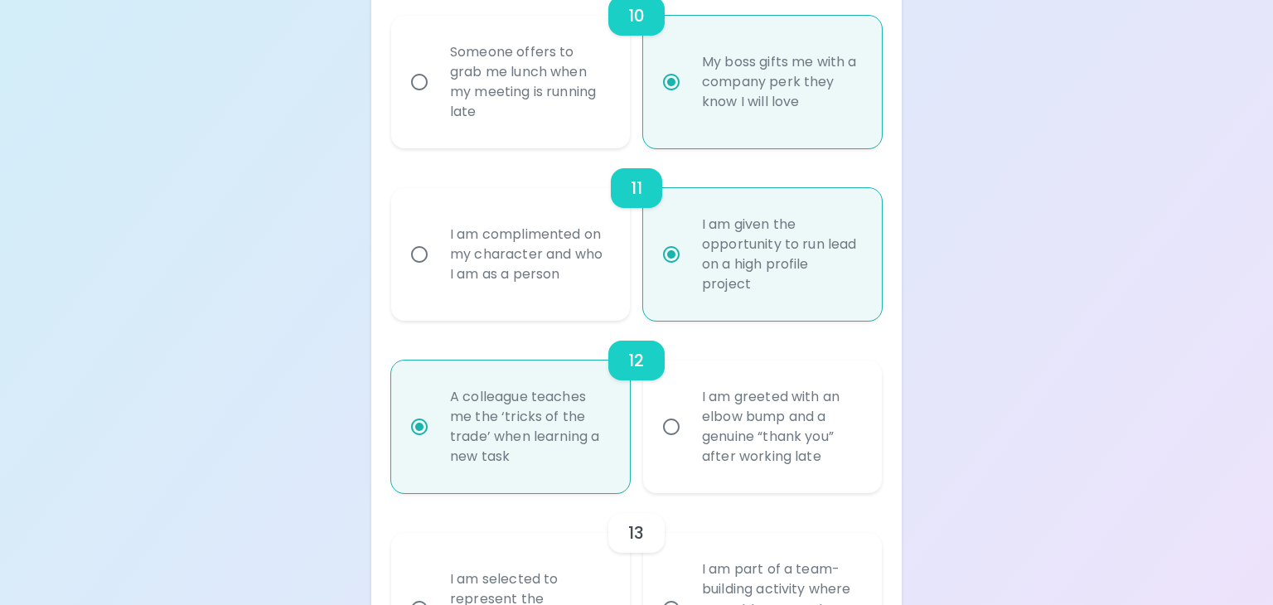
radio input "false"
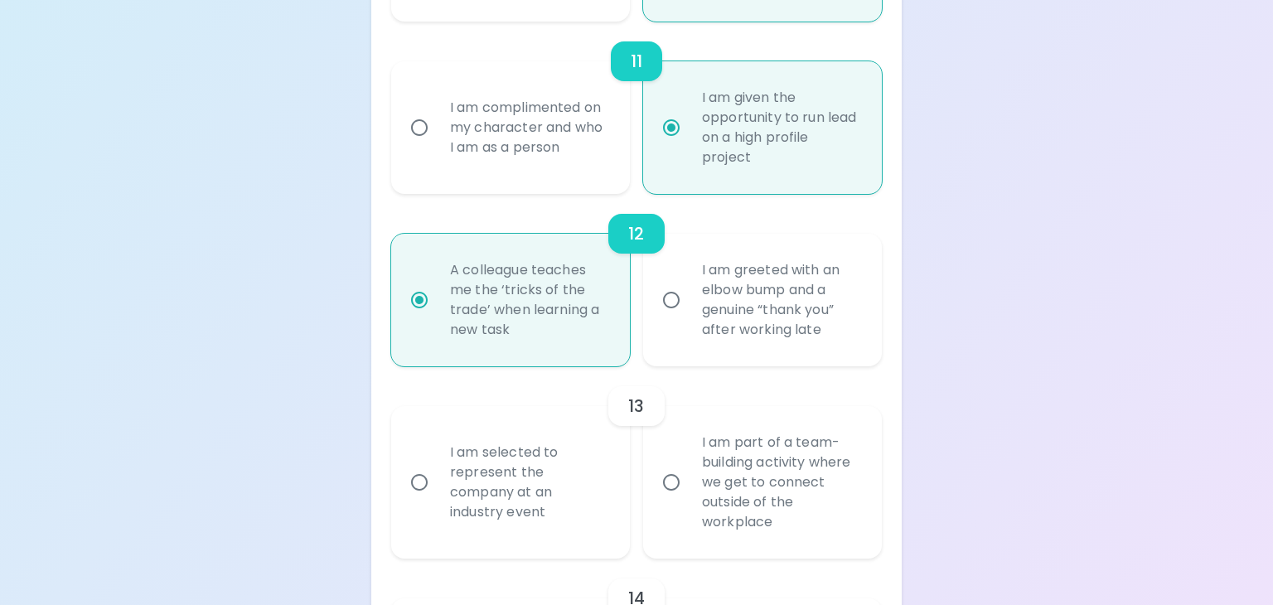
scroll to position [2177, 0]
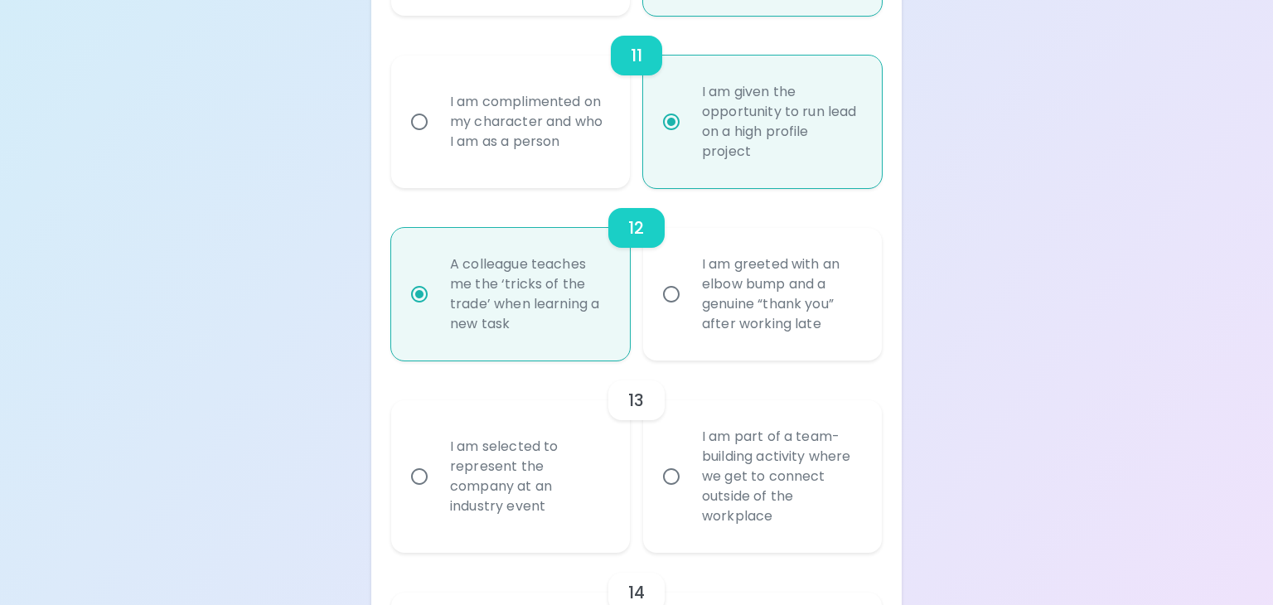
radio input "true"
click at [415, 481] on input "I am selected to represent the company at an industry event" at bounding box center [419, 476] width 35 height 35
radio input "false"
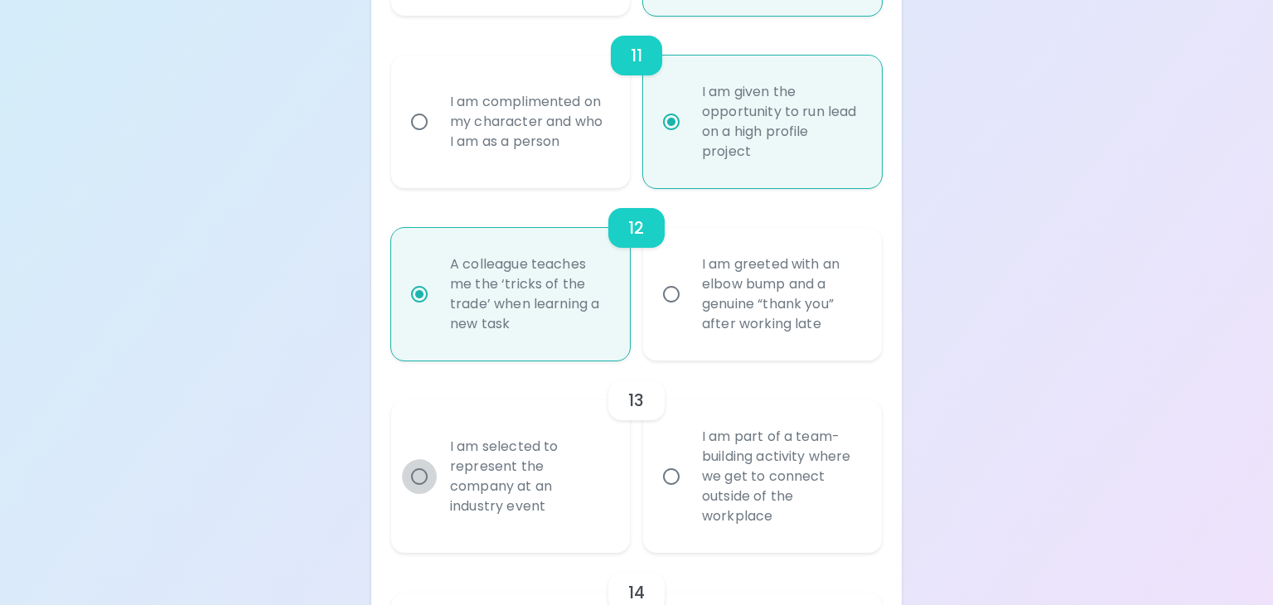
radio input "false"
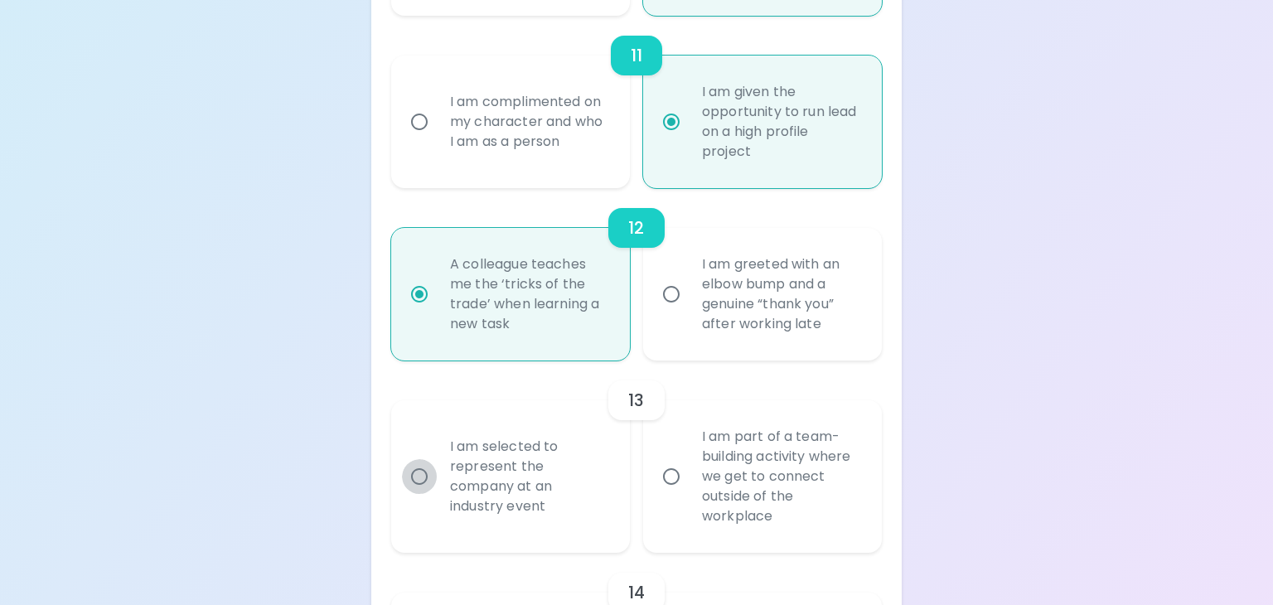
radio input "false"
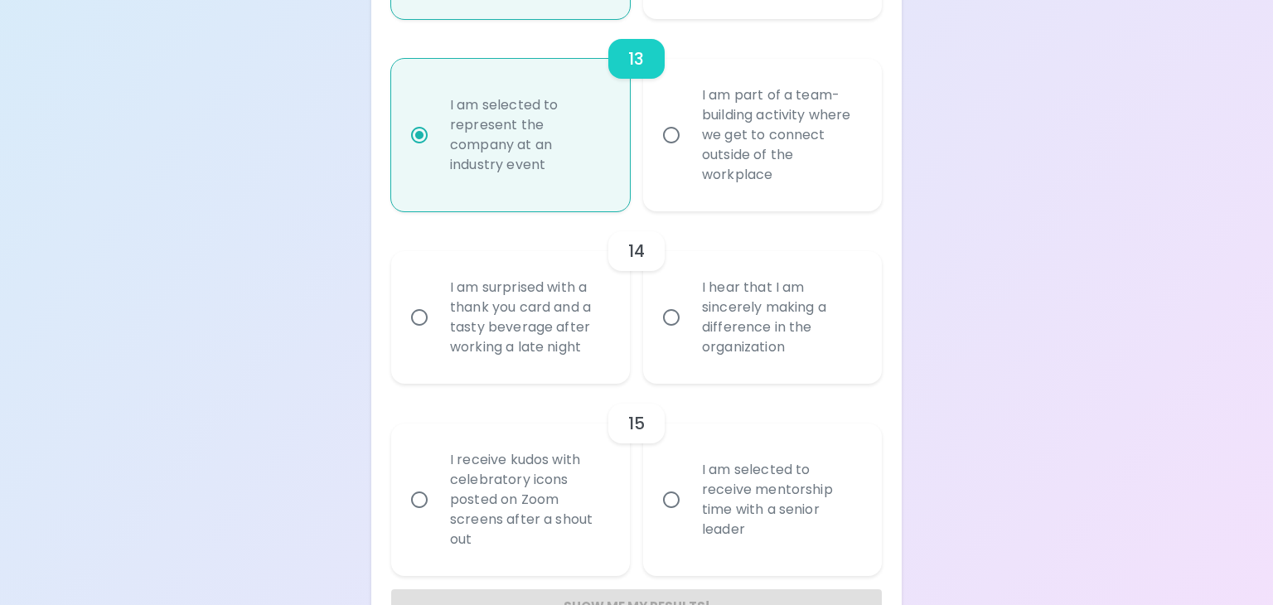
scroll to position [2517, 0]
radio input "true"
click at [673, 316] on input "I hear that I am sincerely making a difference in the organization" at bounding box center [671, 319] width 35 height 35
radio input "false"
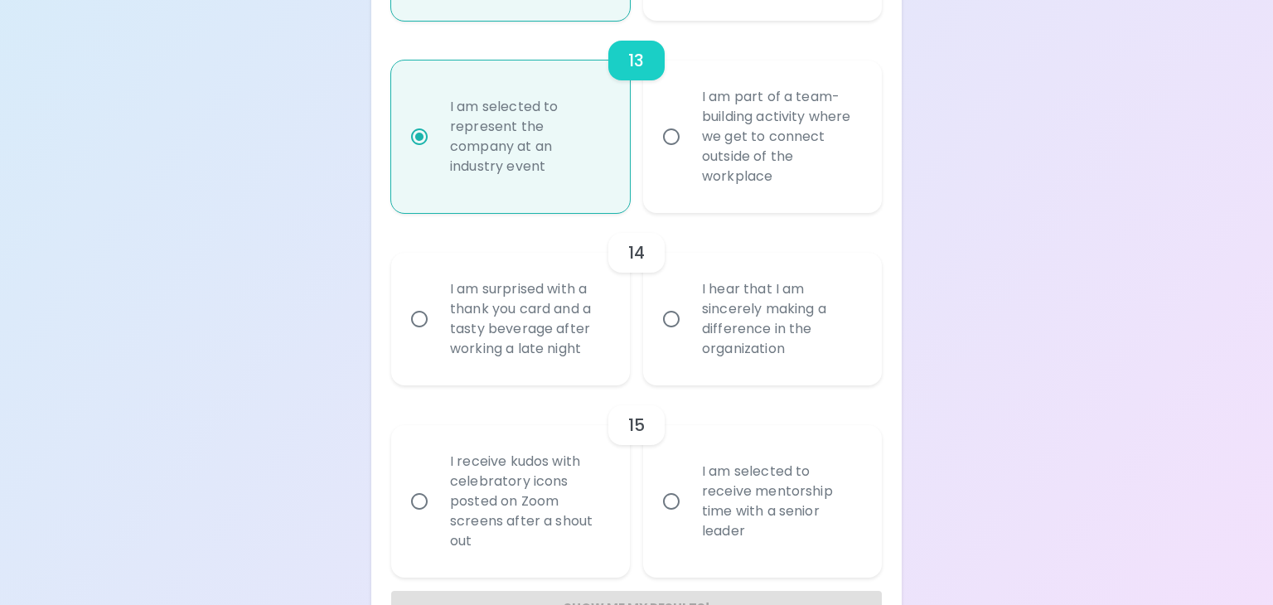
radio input "false"
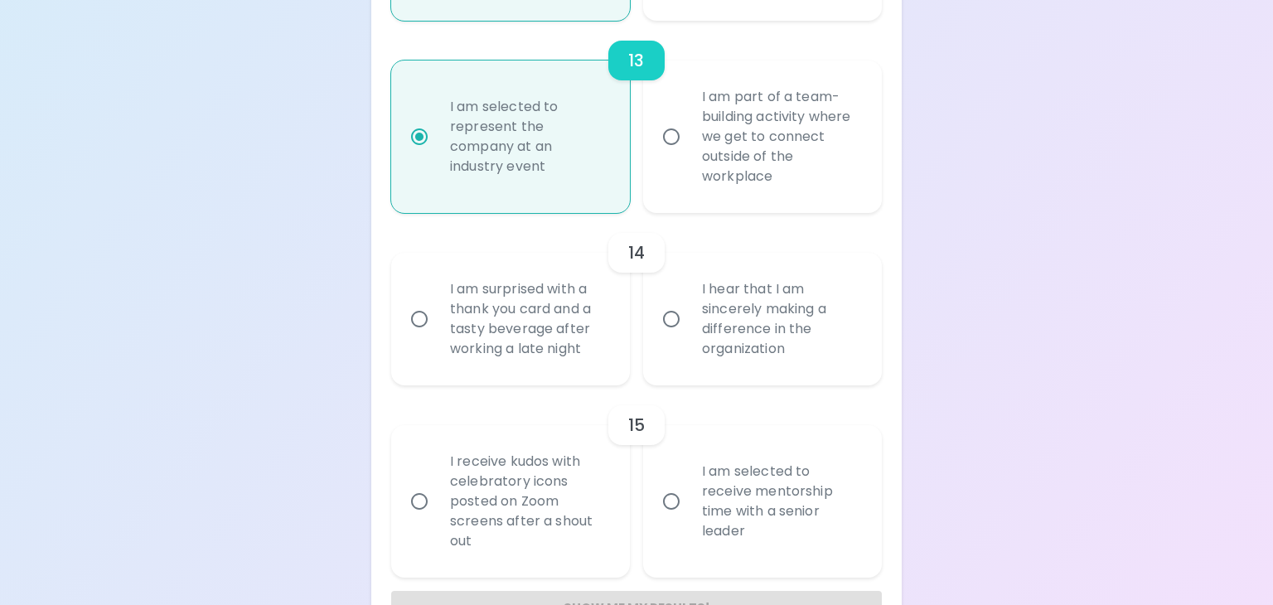
radio input "false"
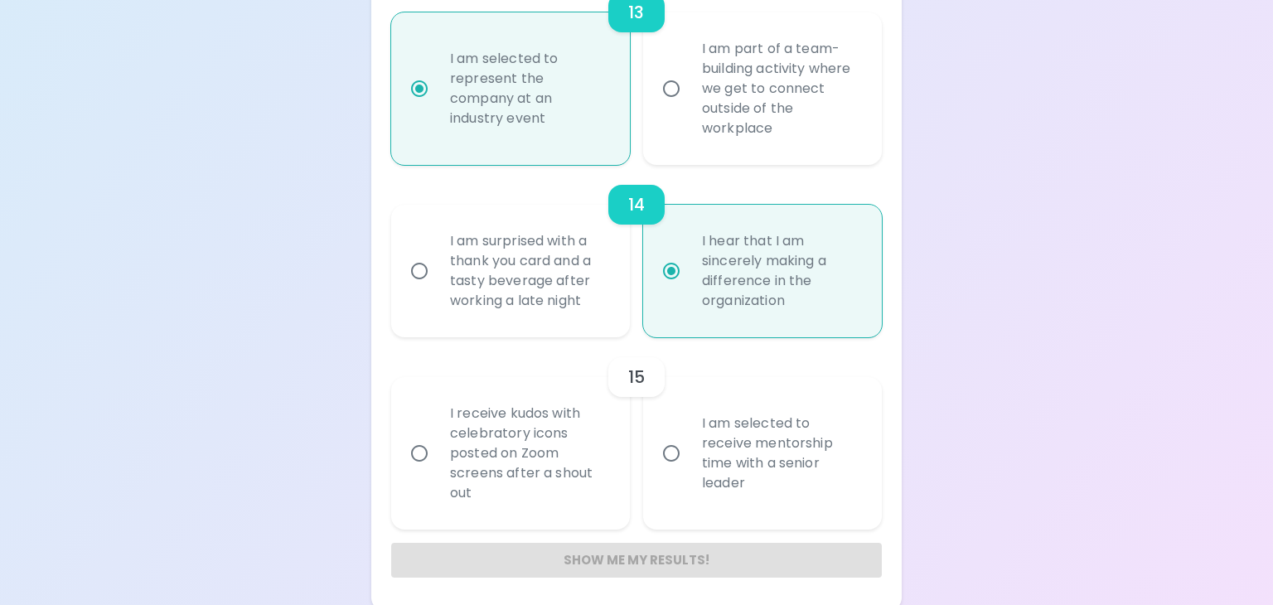
scroll to position [2571, 0]
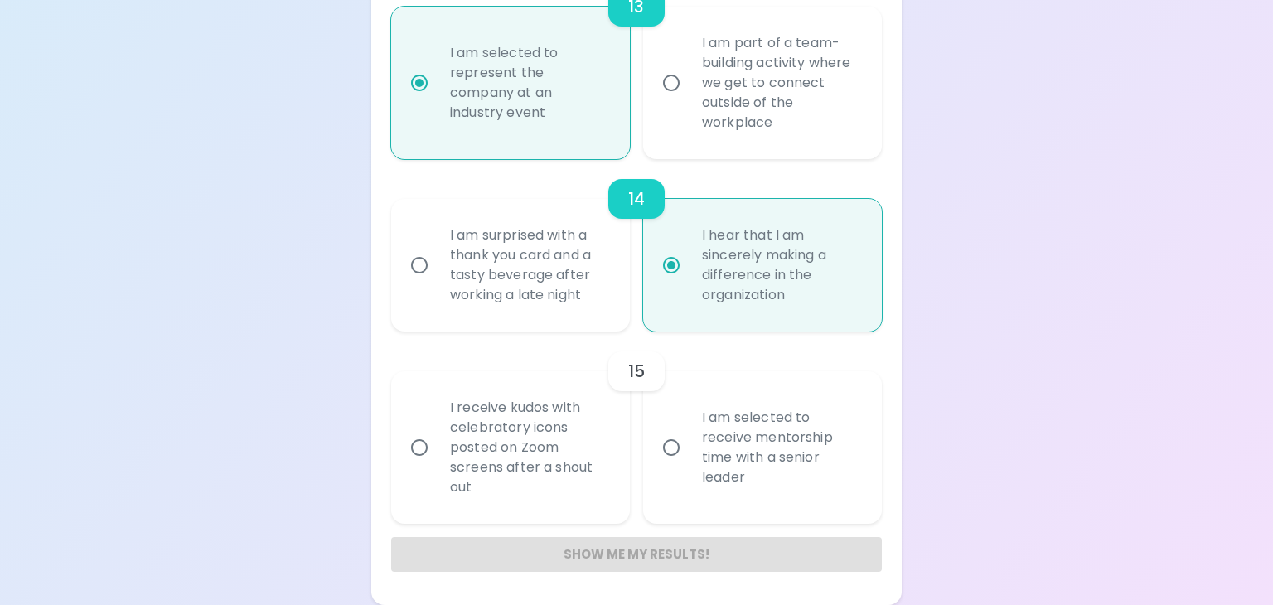
radio input "true"
click at [668, 451] on input "I am selected to receive mentorship time with a senior leader" at bounding box center [671, 447] width 35 height 35
radio input "false"
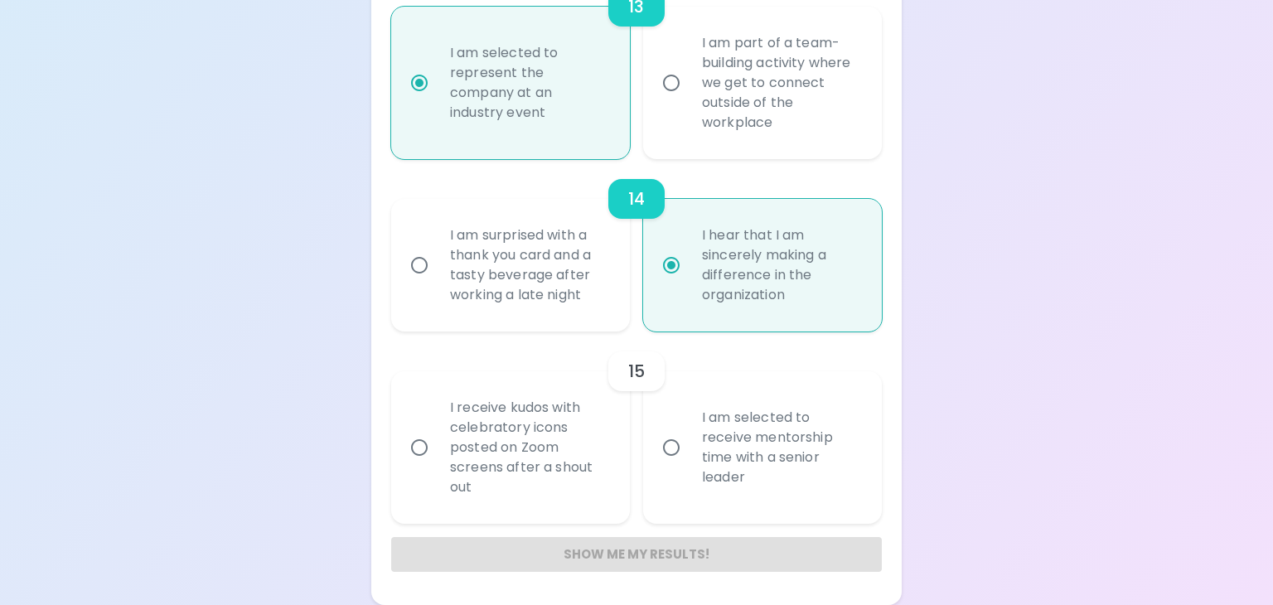
radio input "false"
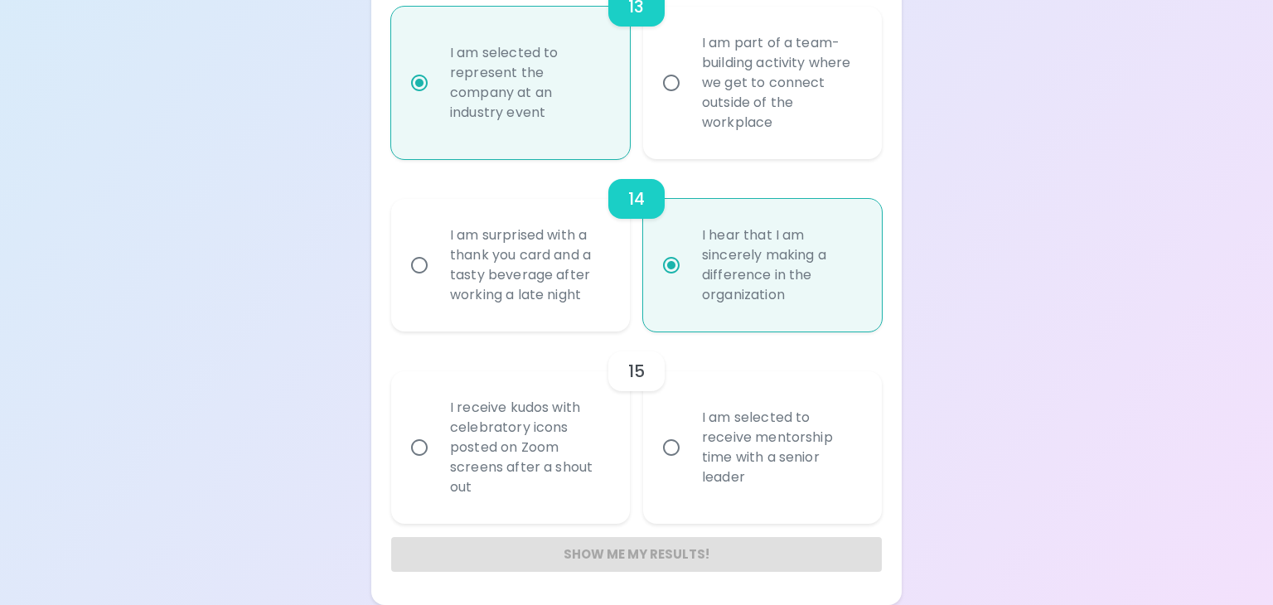
radio input "false"
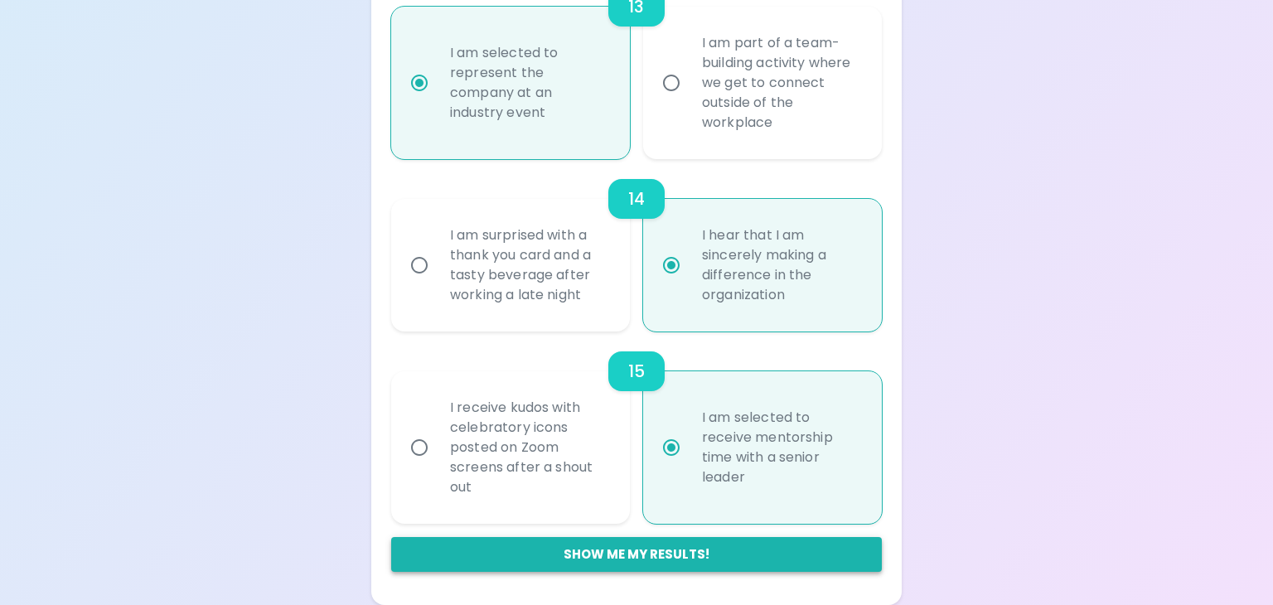
radio input "true"
click at [648, 556] on button "Show me my results!" at bounding box center [636, 554] width 490 height 35
radio input "false"
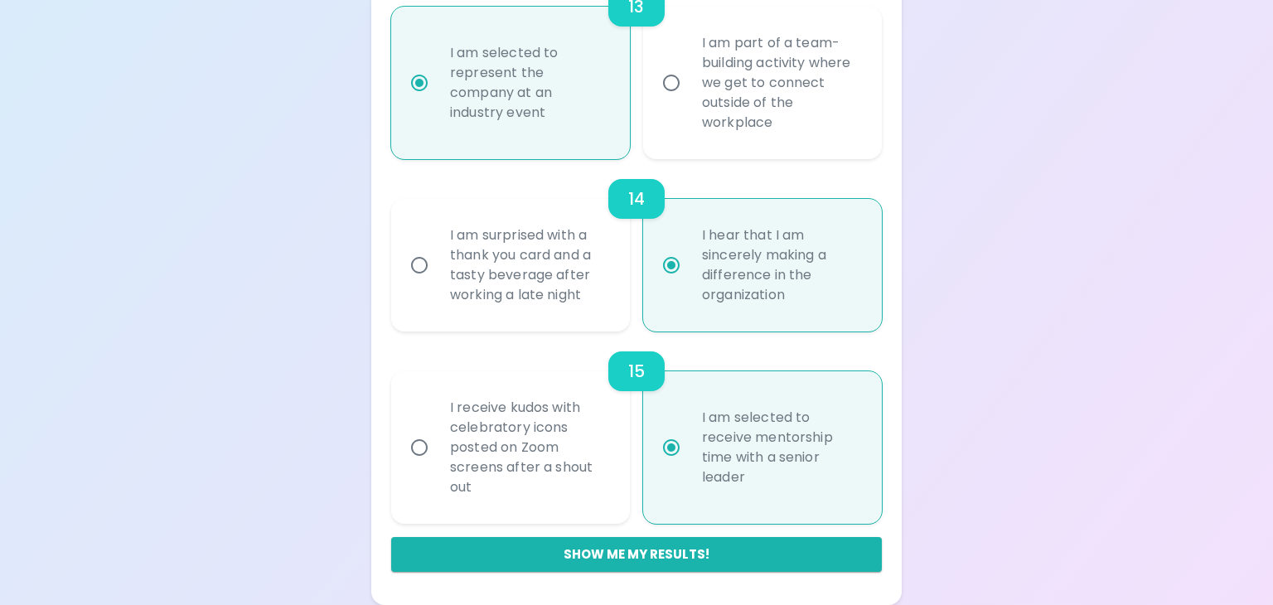
radio input "false"
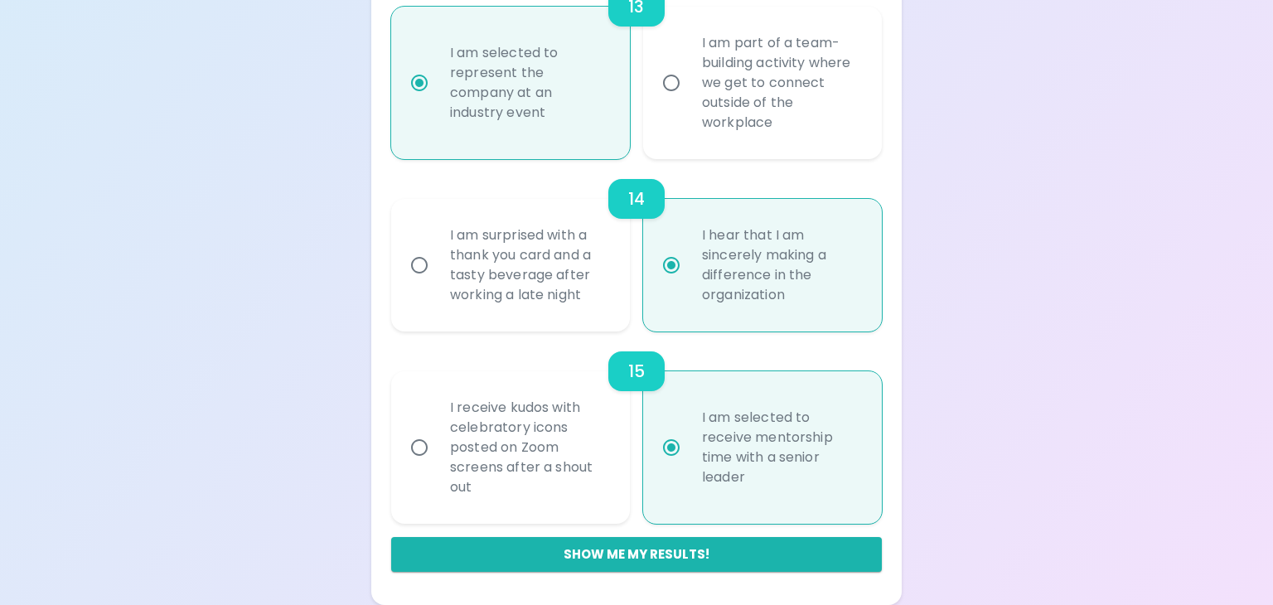
radio input "false"
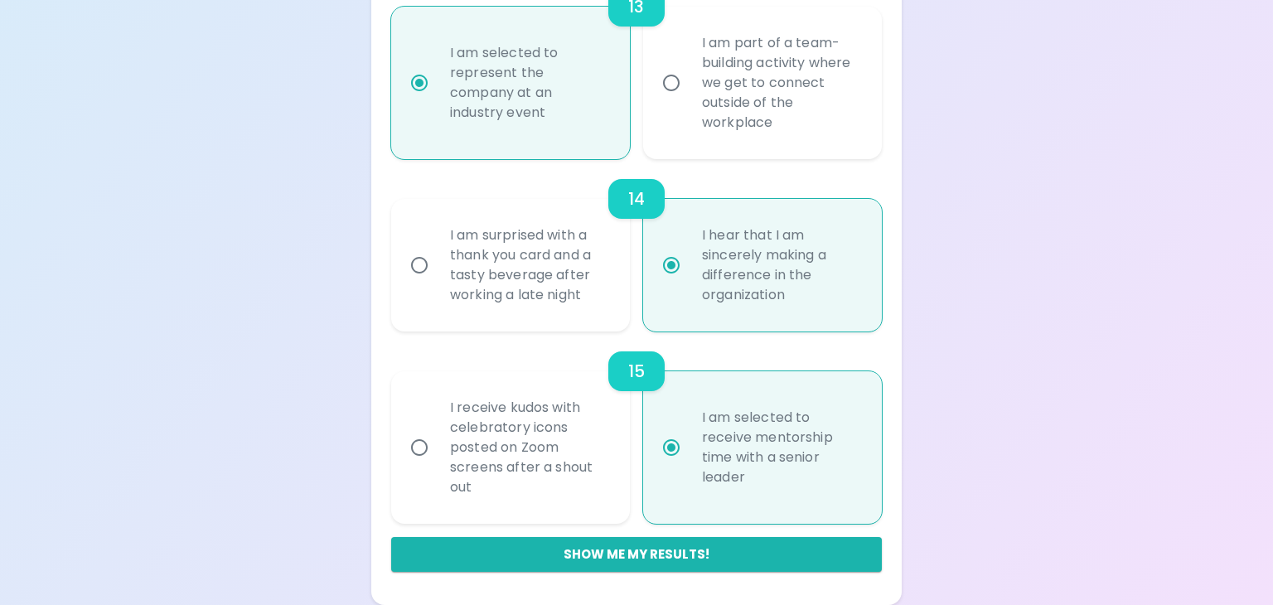
radio input "false"
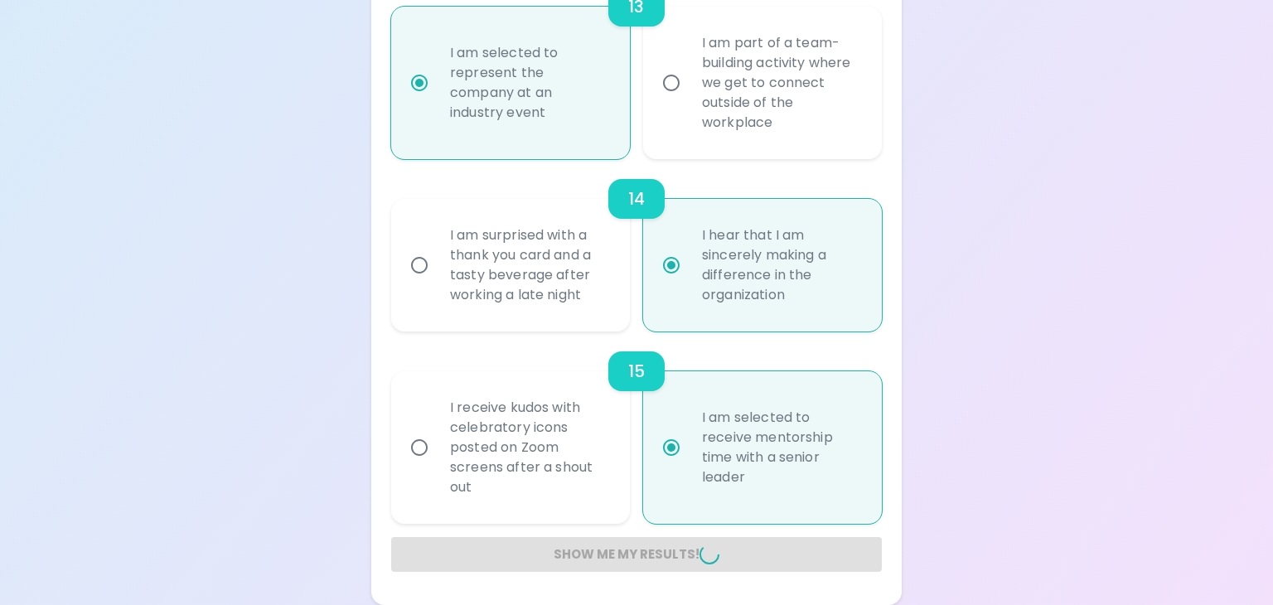
radio input "false"
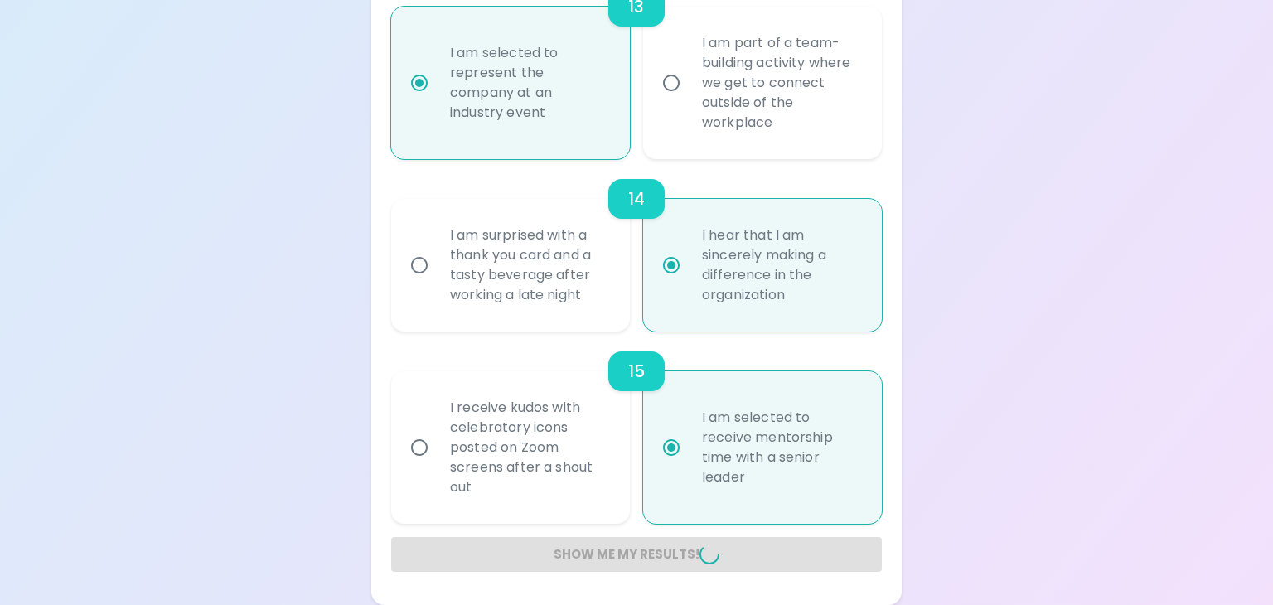
radio input "false"
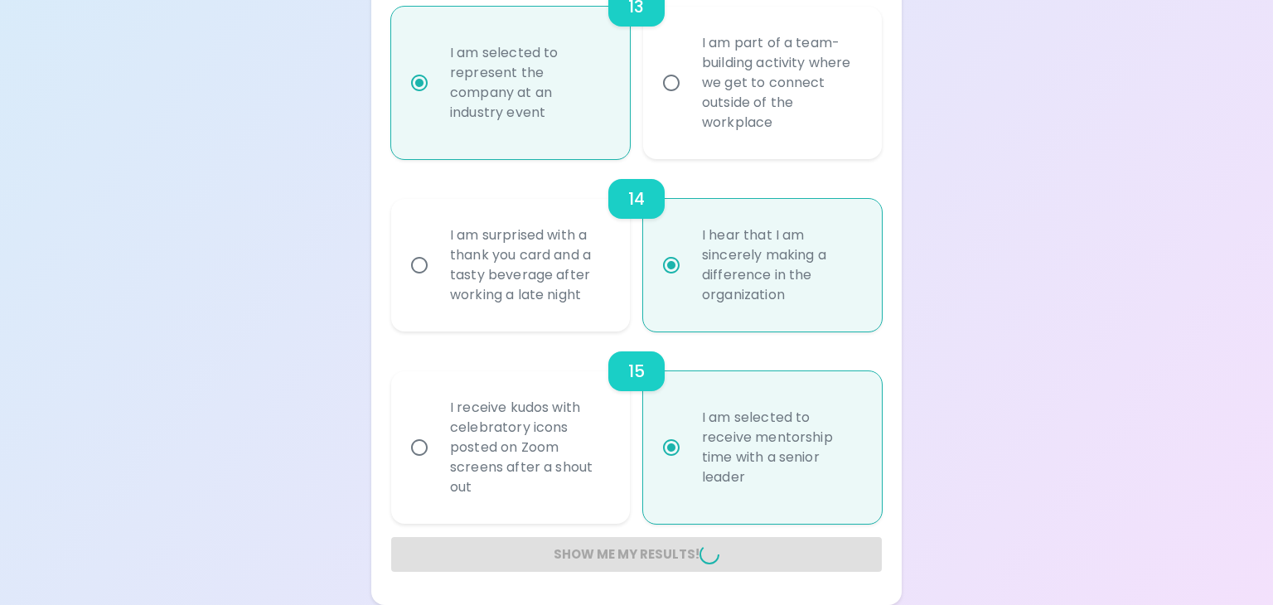
radio input "false"
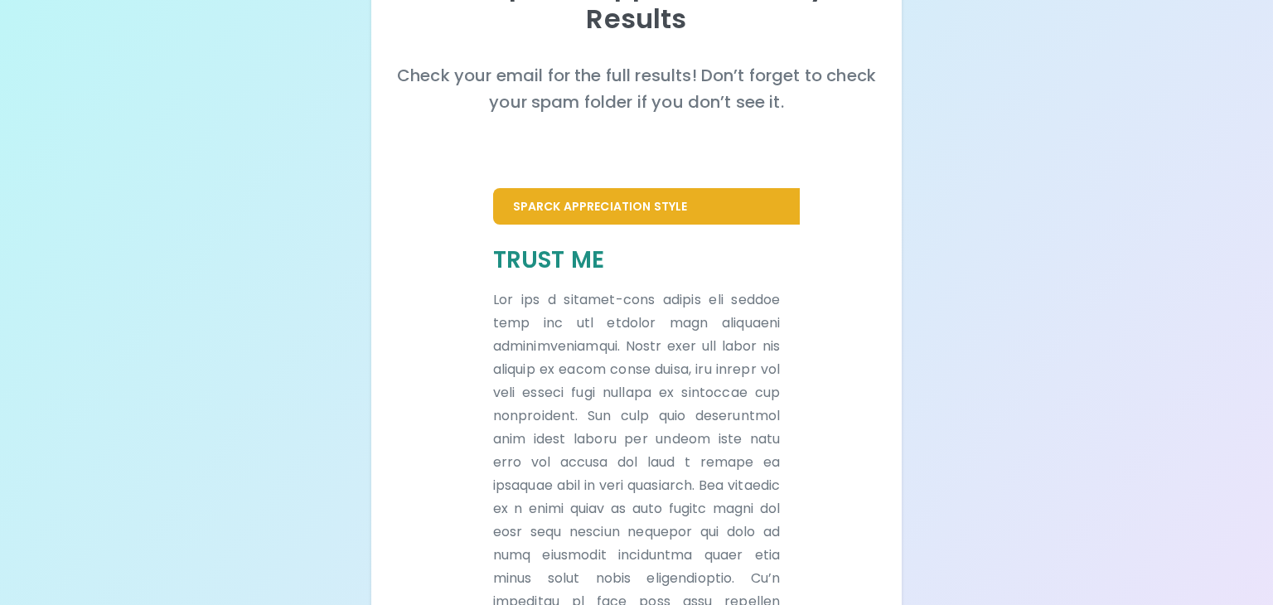
scroll to position [0, 0]
